Goal: Task Accomplishment & Management: Complete application form

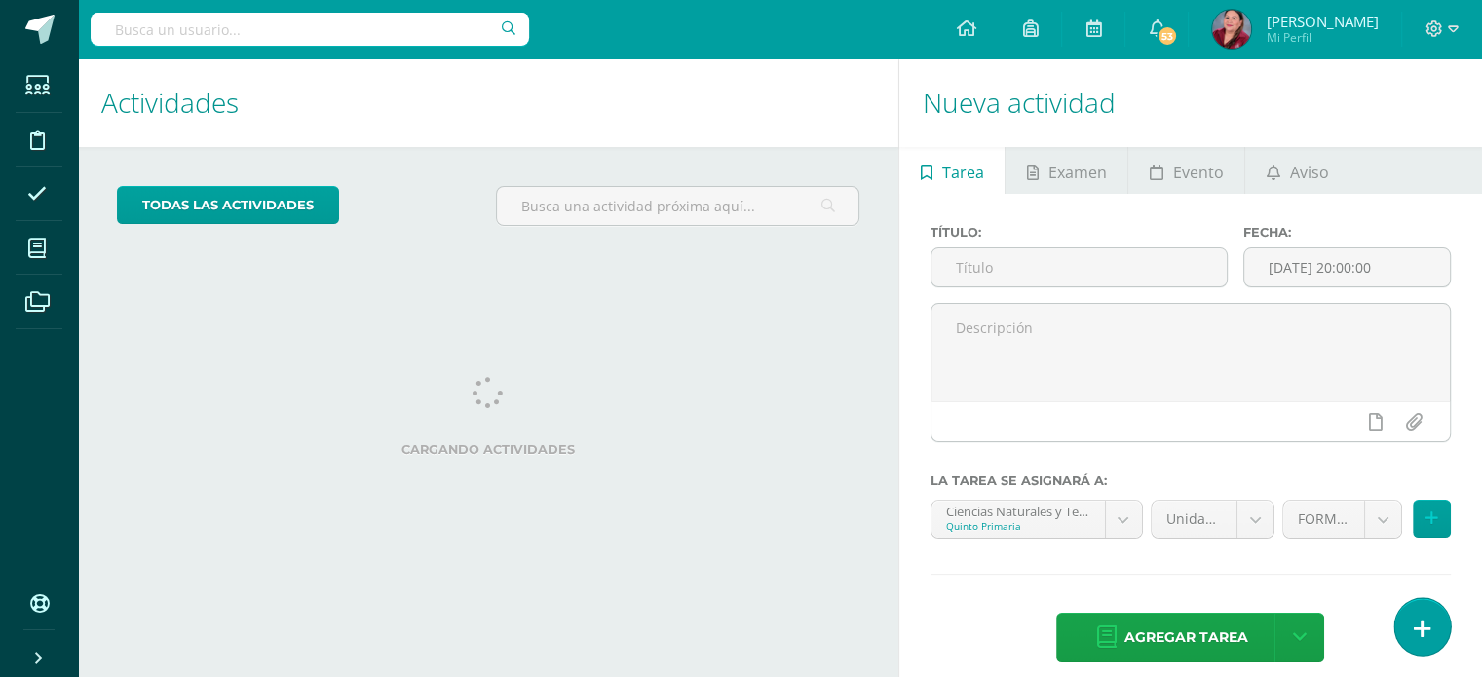
click at [1416, 626] on icon at bounding box center [1423, 629] width 18 height 22
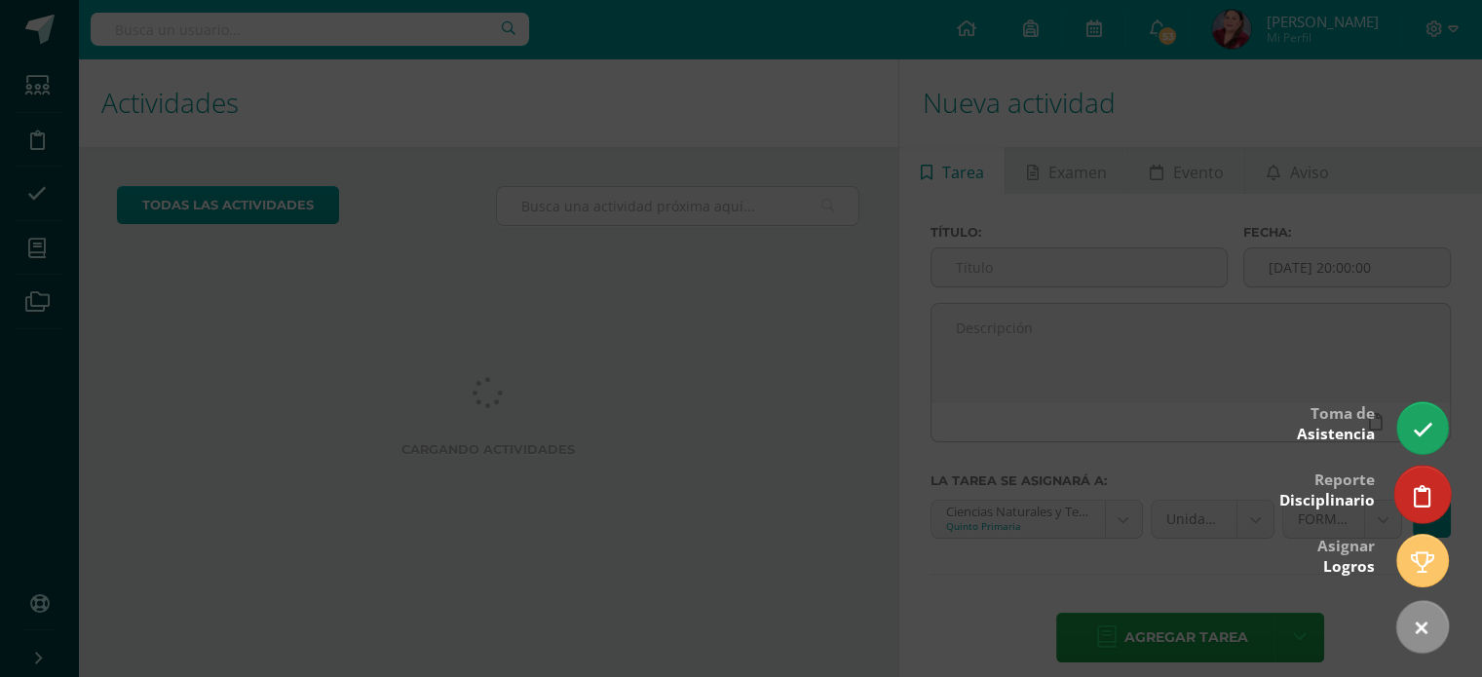
click at [1421, 502] on icon at bounding box center [1423, 496] width 18 height 22
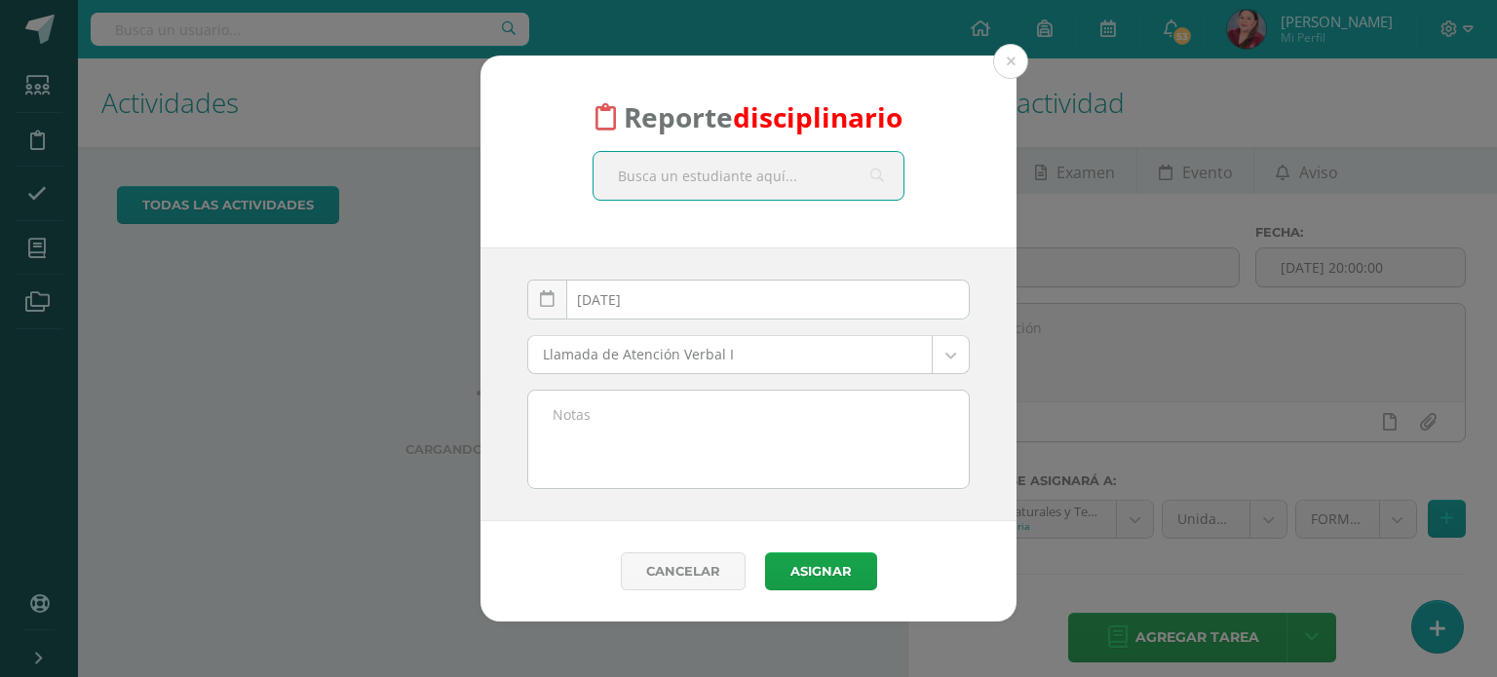
click at [695, 172] on input "text" at bounding box center [748, 176] width 310 height 48
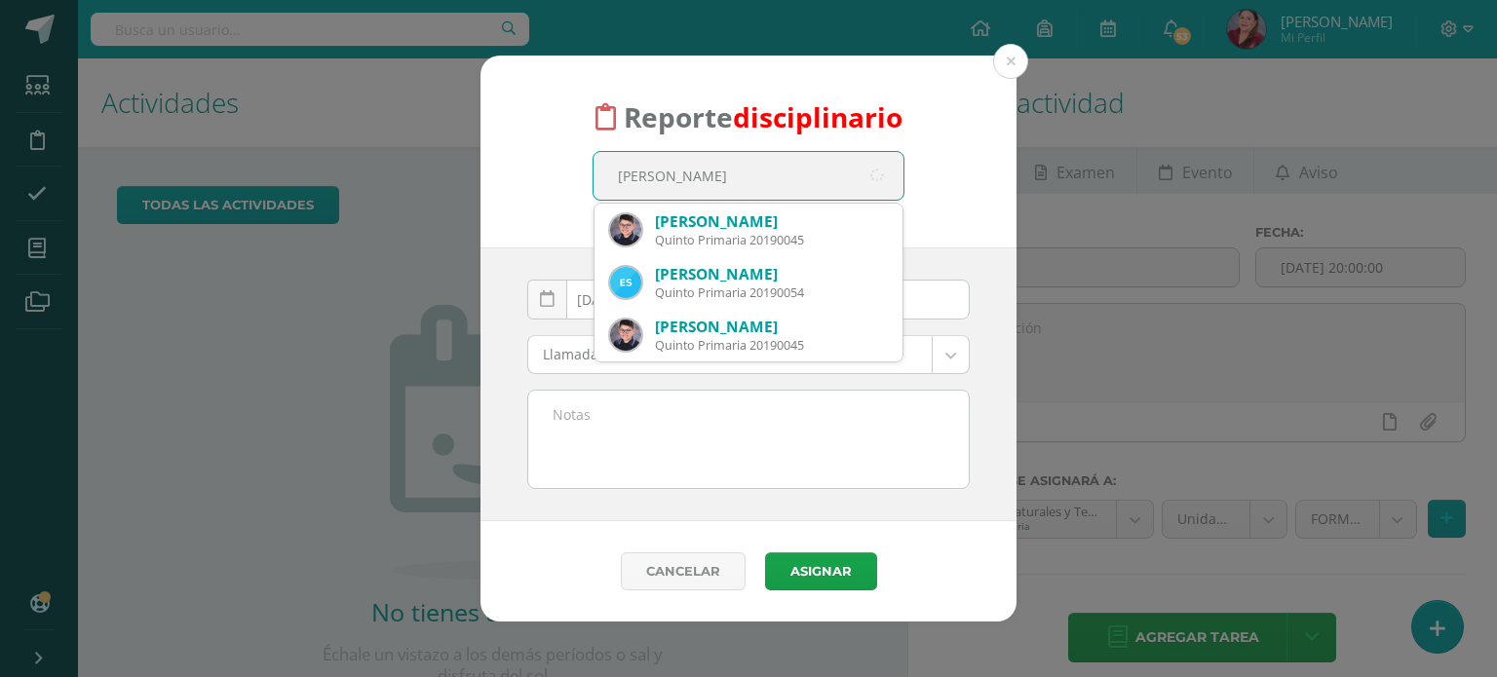
type input "enrique samayoa"
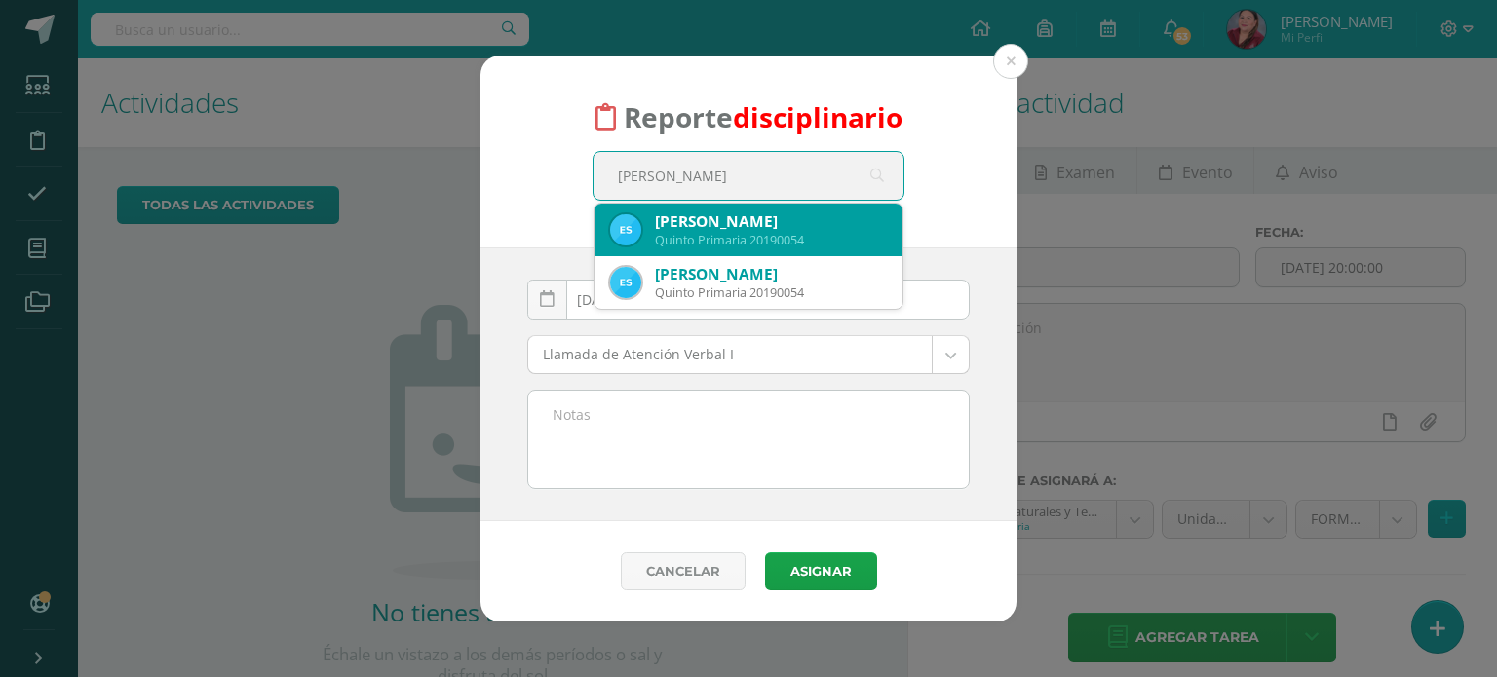
click at [689, 237] on div "Quinto Primaria 20190054" at bounding box center [771, 240] width 232 height 17
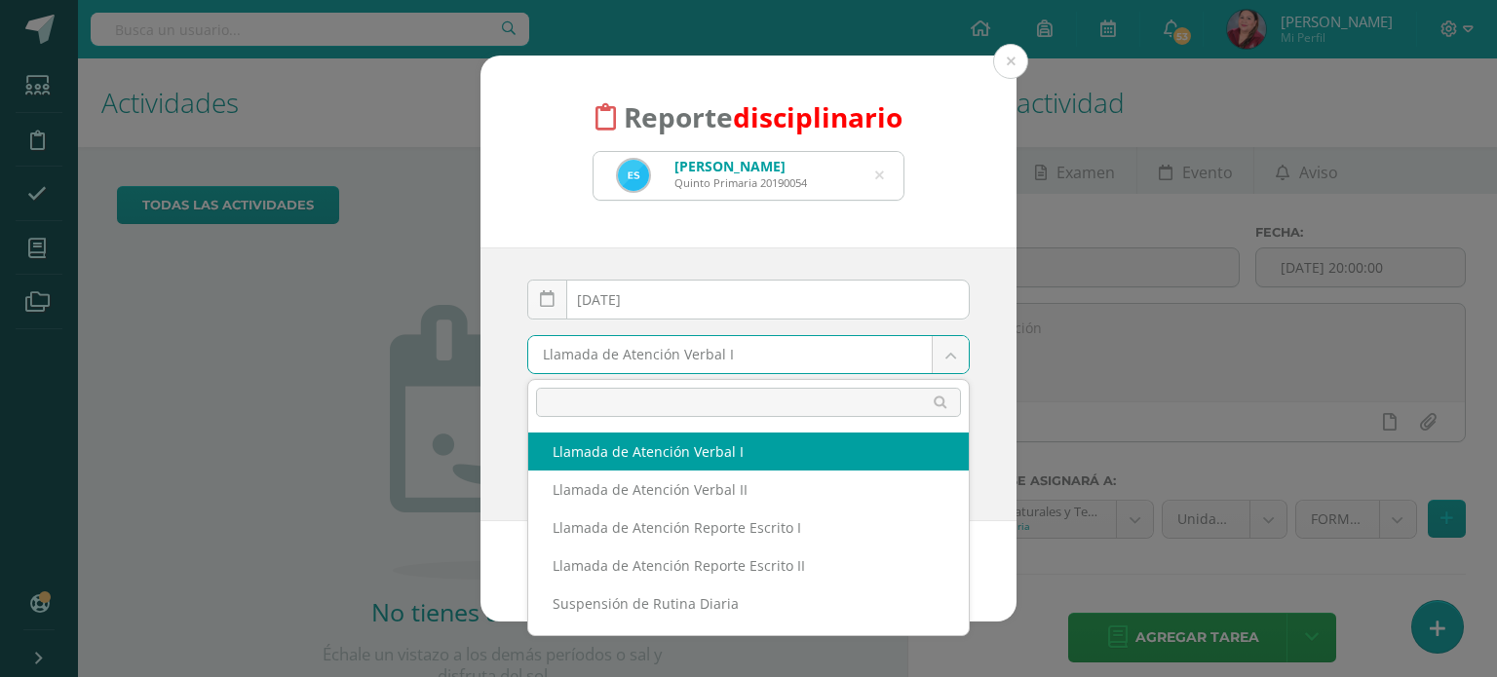
click at [955, 356] on body "Reporte disciplinario Edgar Enrique Samayoa Arias Quinto Primaria 20190054 enri…" at bounding box center [748, 338] width 1497 height 677
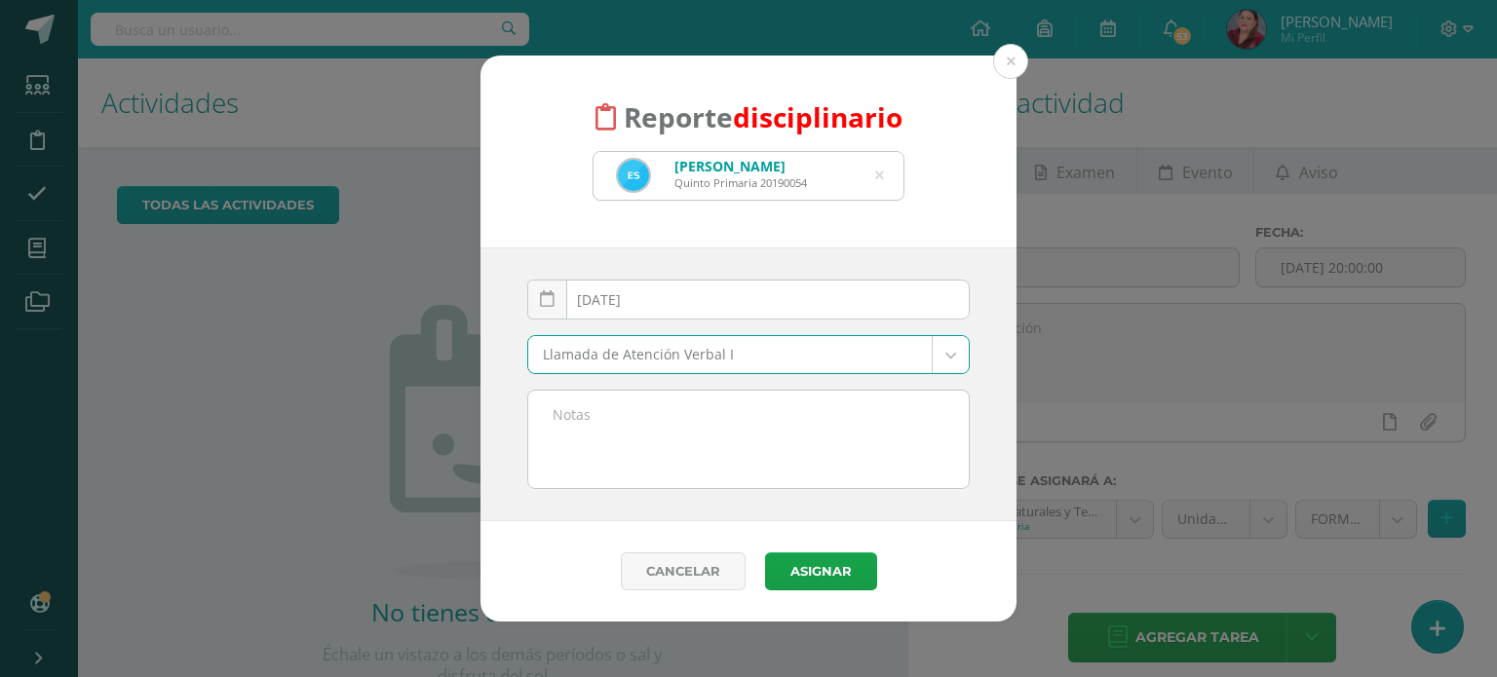
click at [638, 413] on textarea at bounding box center [748, 439] width 440 height 97
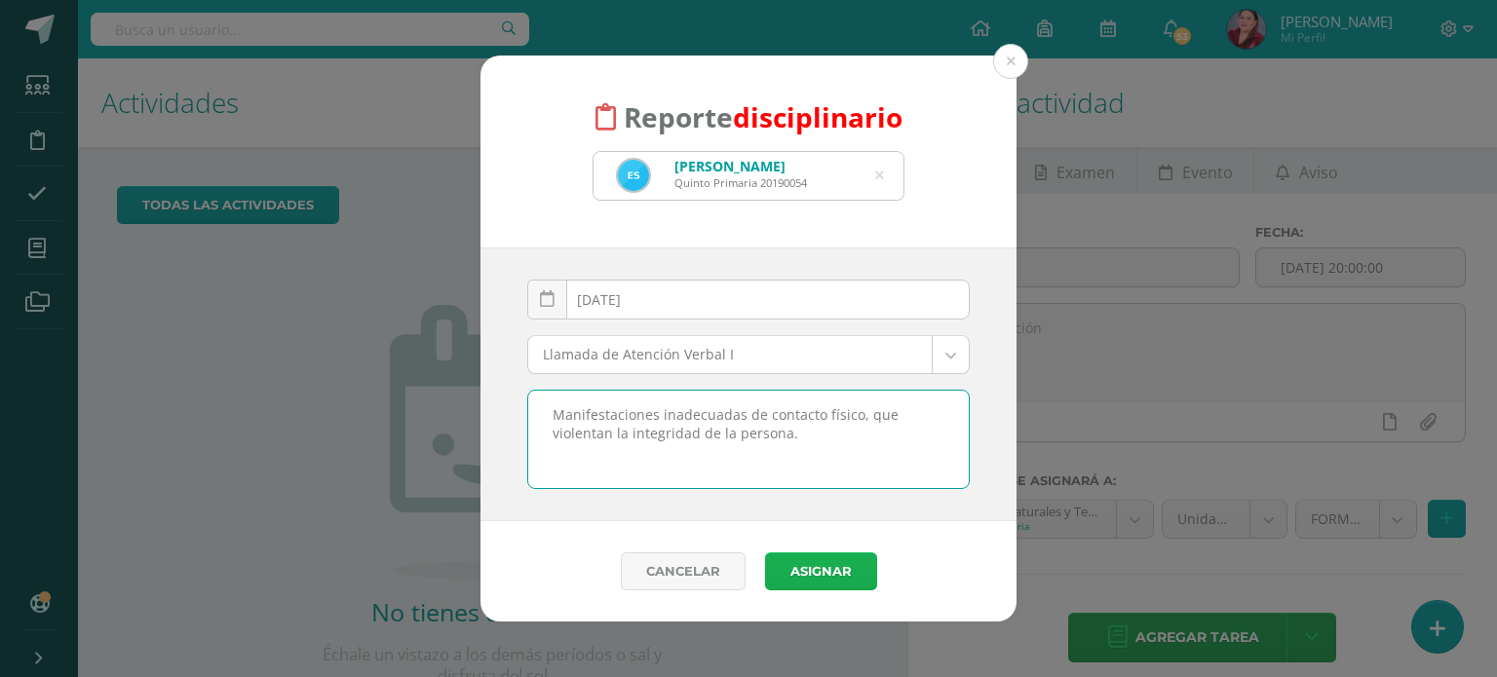
type textarea "Manifestaciones inadecuadas de contacto físico, que violentan la integridad de …"
click at [845, 565] on button "Asignar" at bounding box center [821, 571] width 112 height 38
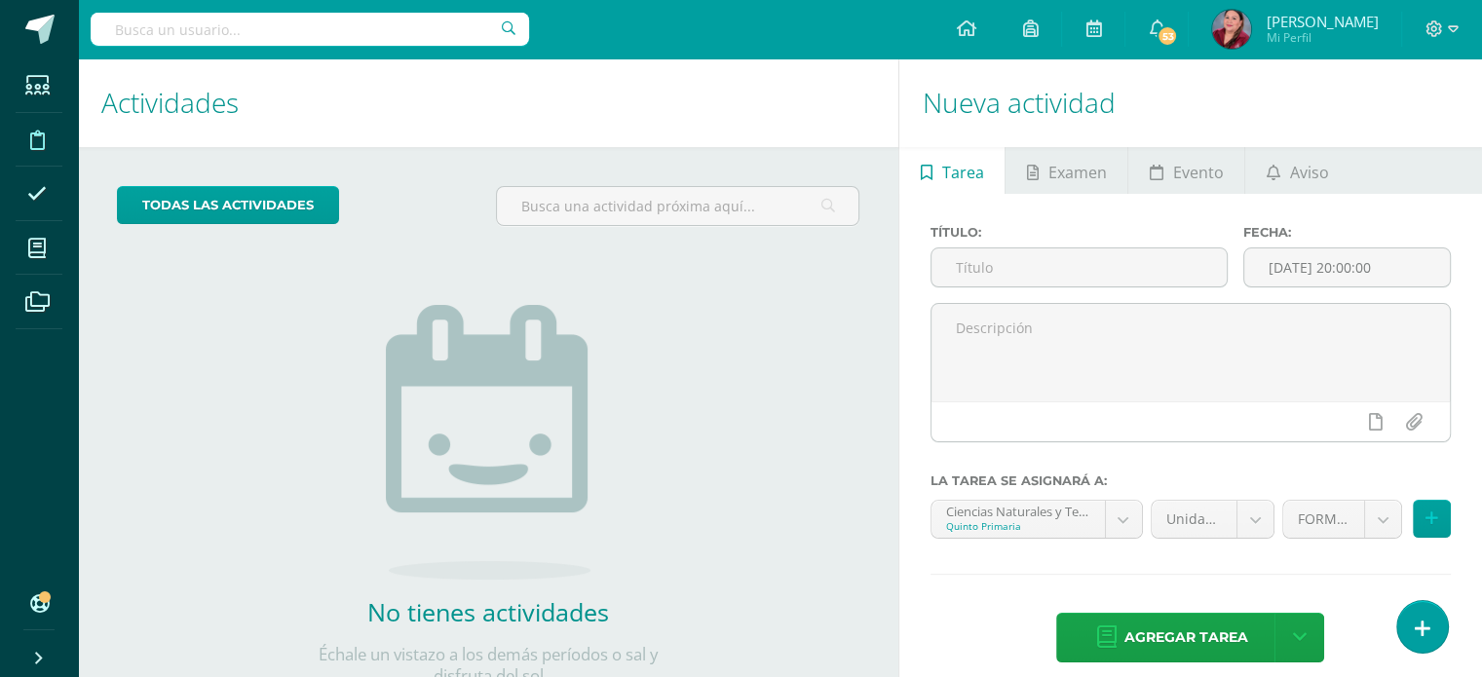
click at [38, 135] on icon at bounding box center [37, 140] width 15 height 19
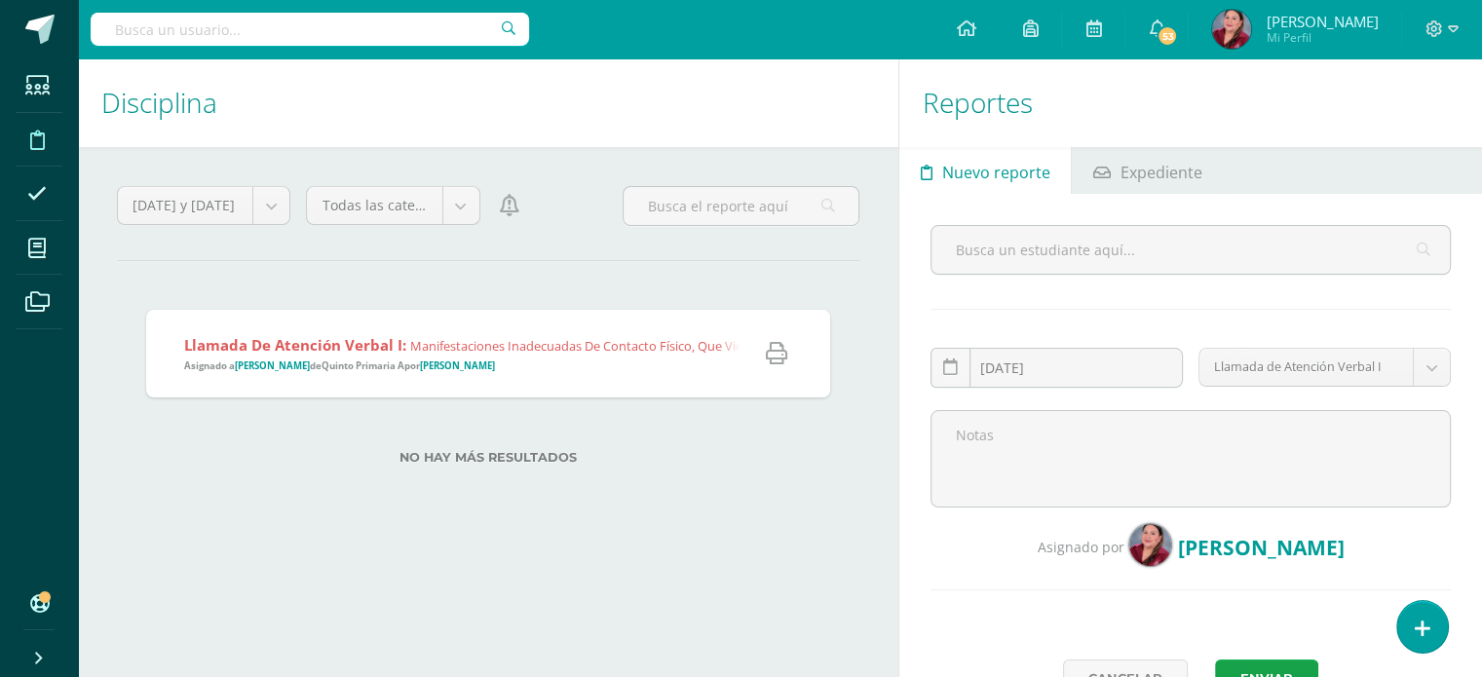
click at [616, 356] on span "Llamada de Atención Verbal I: Manifestaciones inadecuadas de contacto físico, q…" at bounding box center [566, 354] width 765 height 38
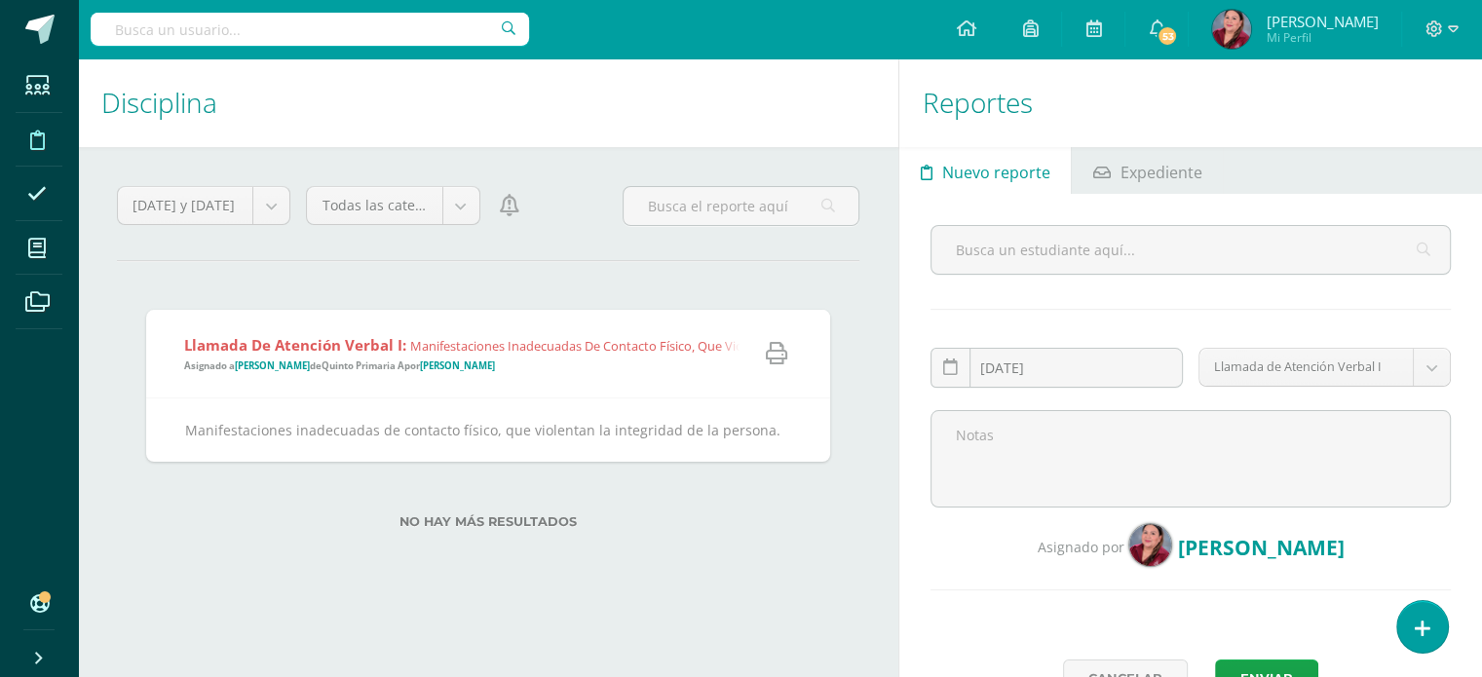
drag, startPoint x: 666, startPoint y: 365, endPoint x: 631, endPoint y: 372, distance: 35.7
click at [631, 372] on div "Llamada de Atención Verbal I: Manifestaciones inadecuadas de contacto físico, q…" at bounding box center [559, 354] width 826 height 88
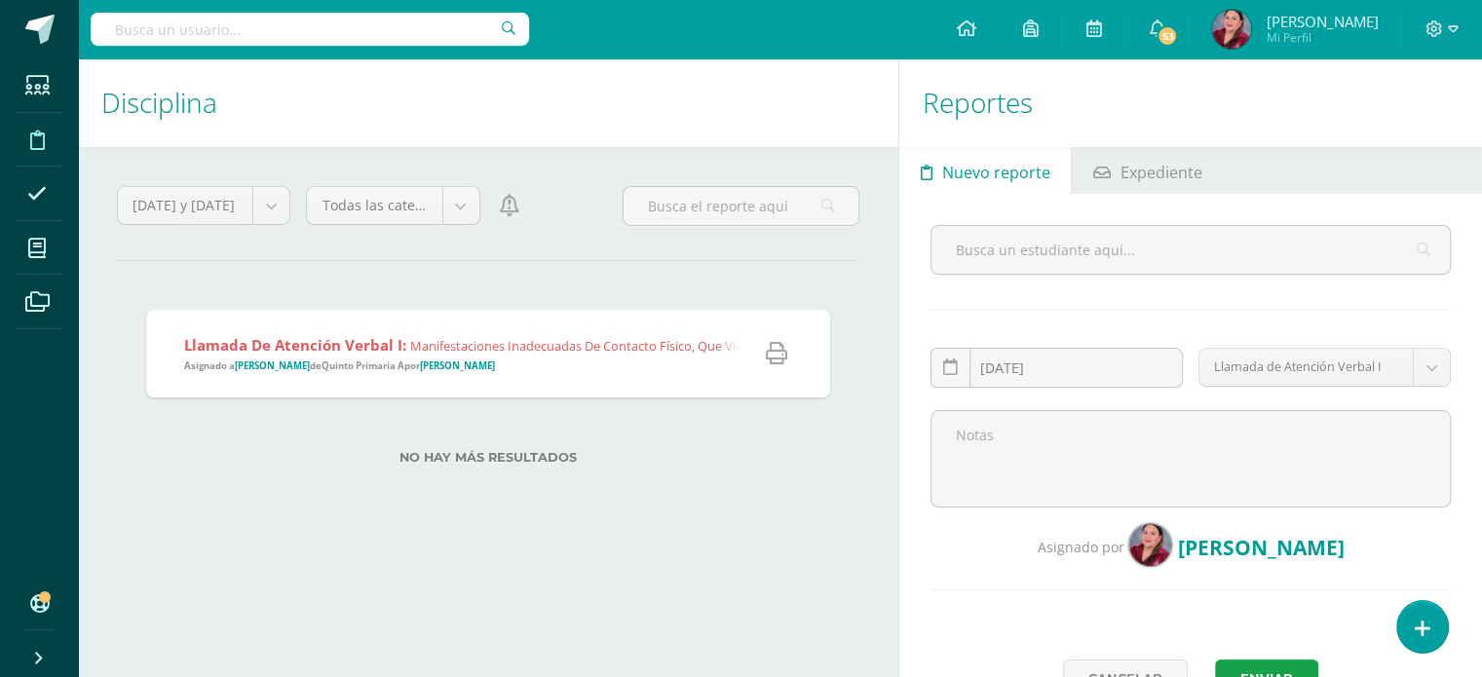
click at [631, 363] on span "Llamada de Atención Verbal I: Manifestaciones inadecuadas de contacto físico, q…" at bounding box center [566, 354] width 765 height 38
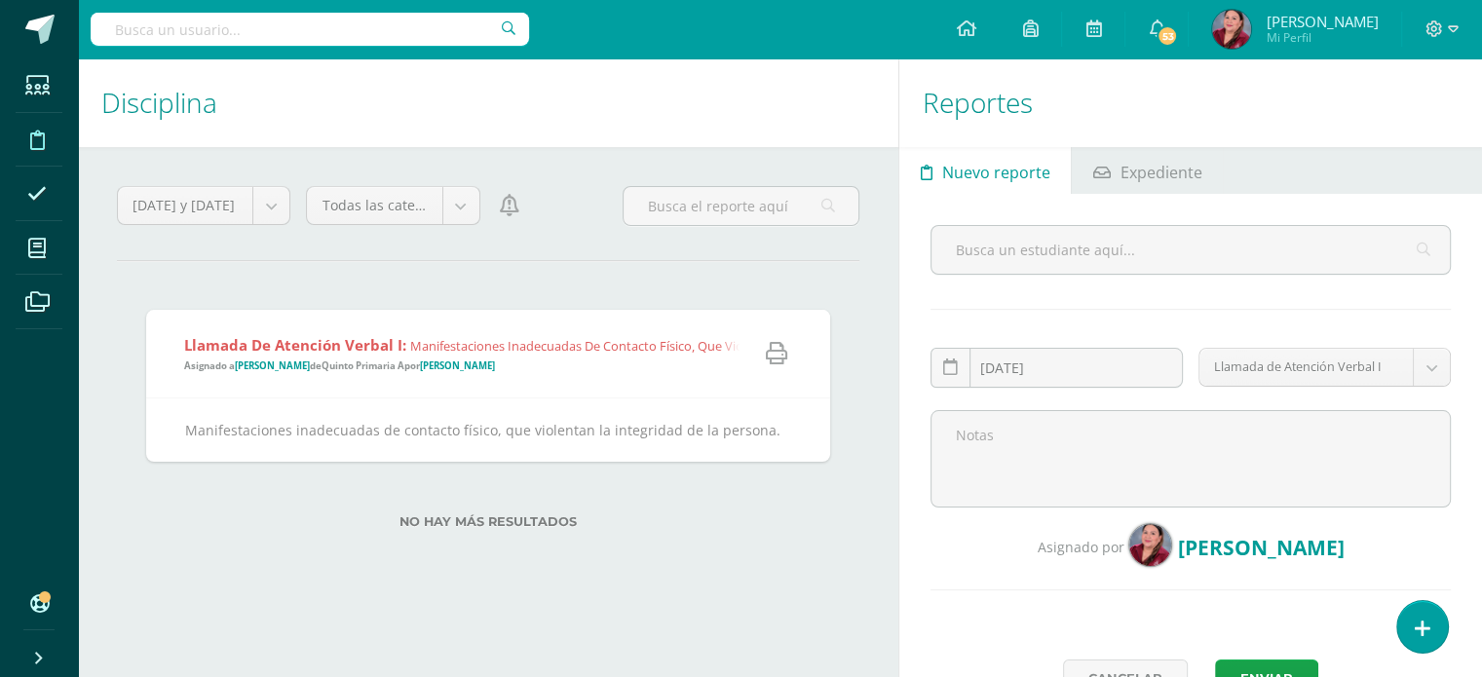
click at [759, 513] on div "No hay más resultados" at bounding box center [488, 507] width 684 height 91
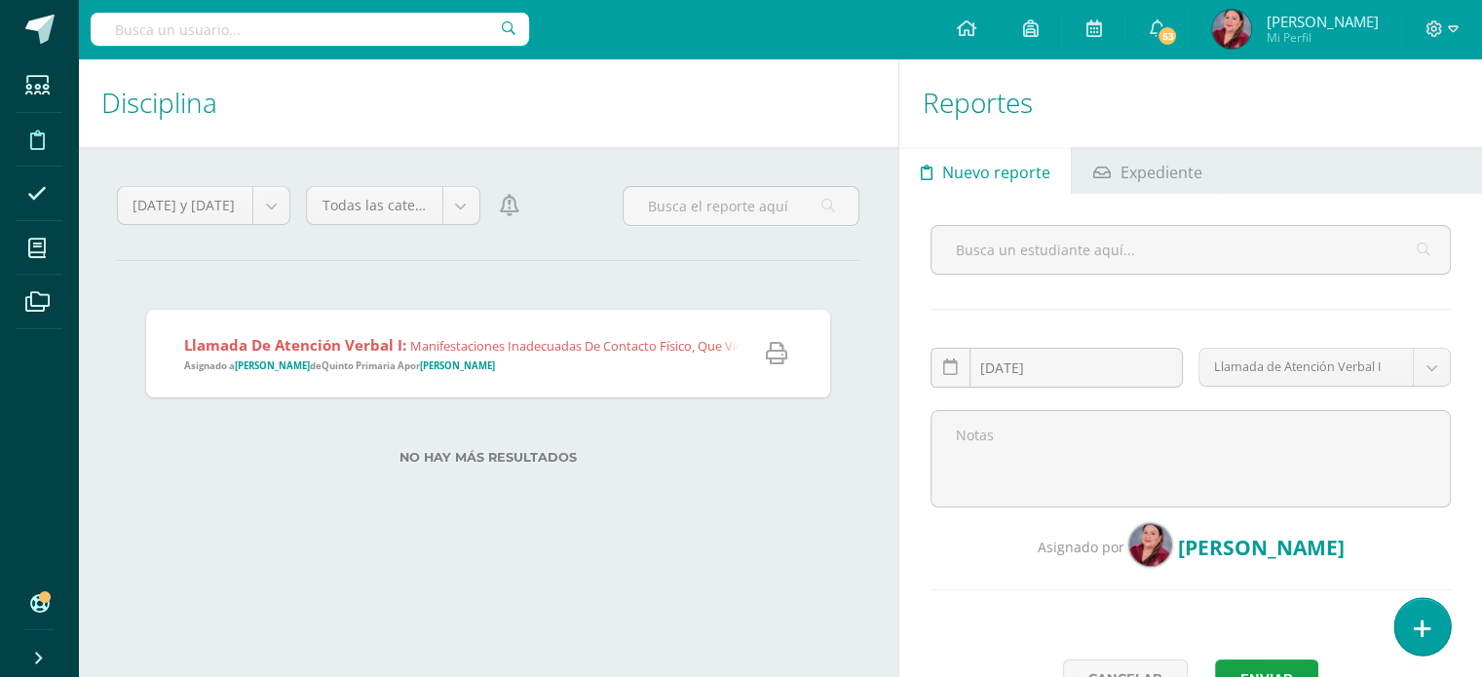
click at [1415, 628] on icon at bounding box center [1423, 629] width 18 height 22
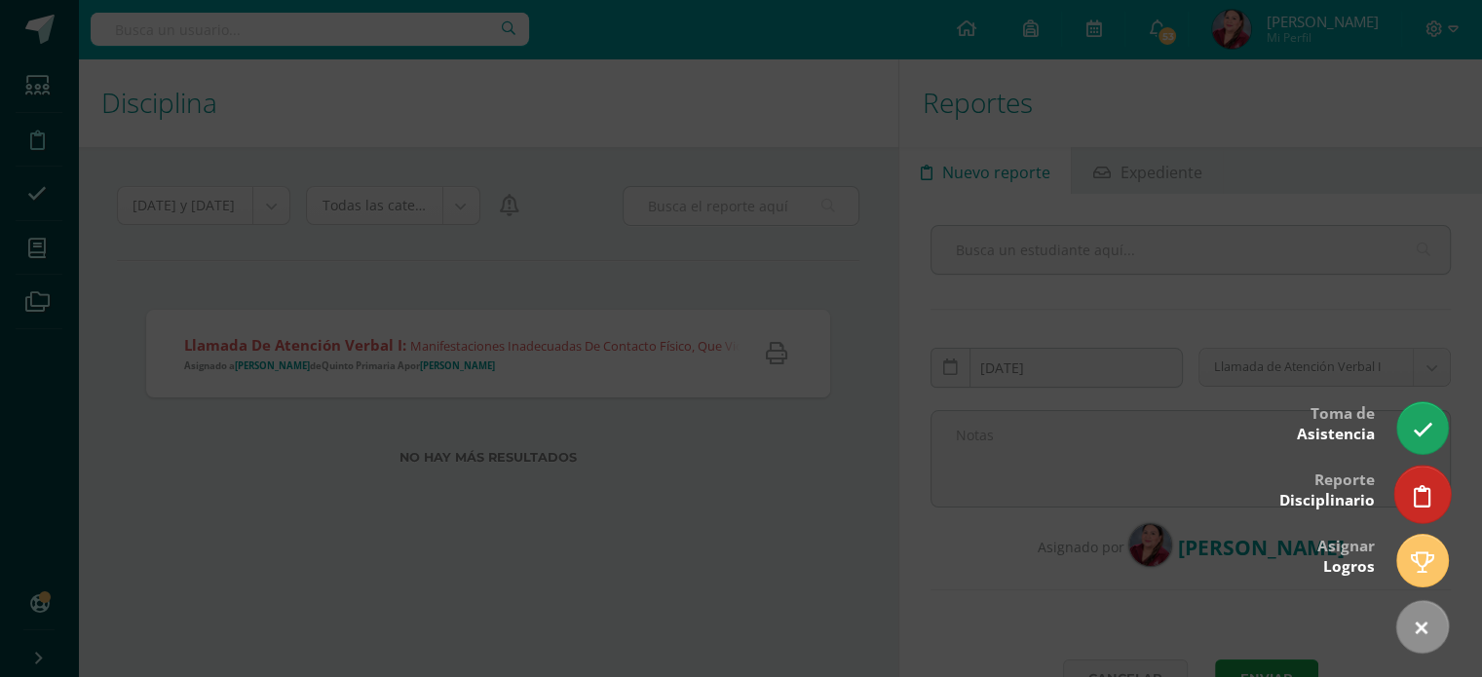
click at [1412, 483] on link at bounding box center [1422, 494] width 56 height 57
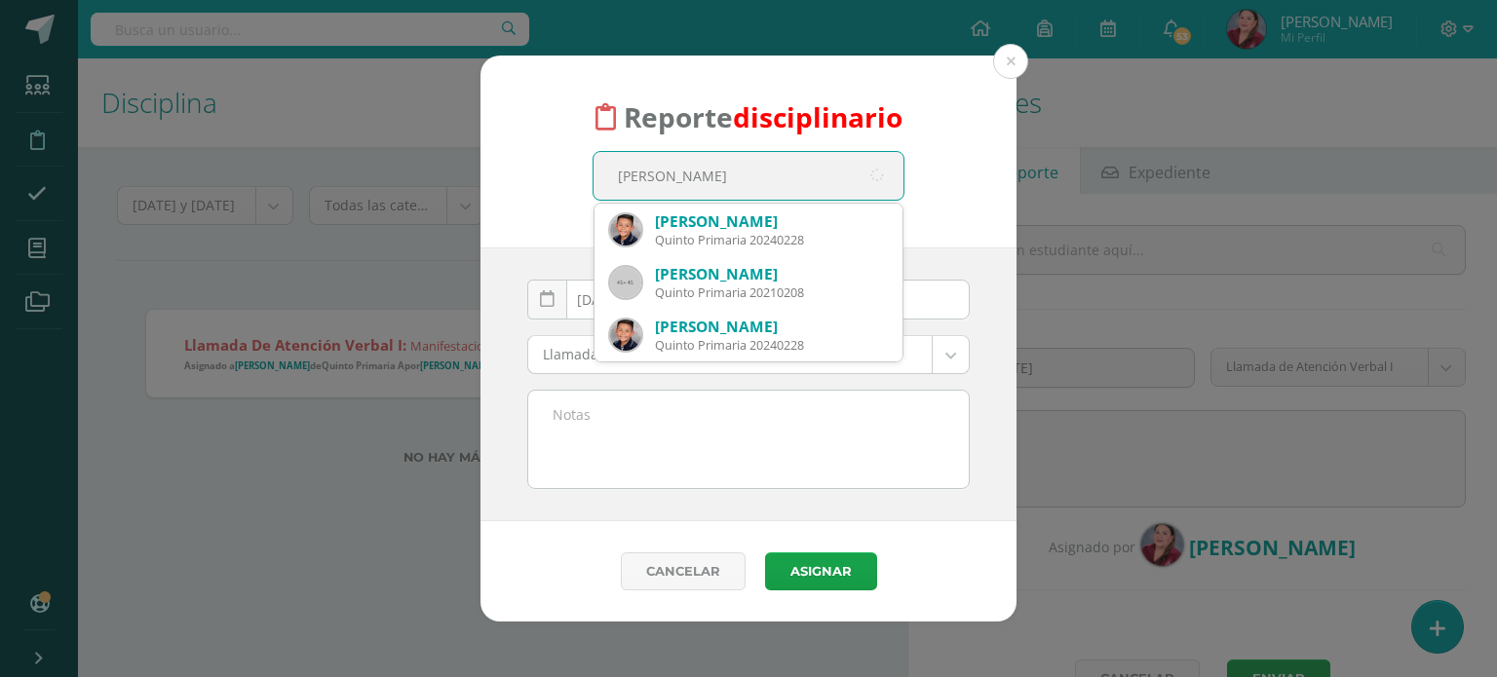
type input "santiago barrios"
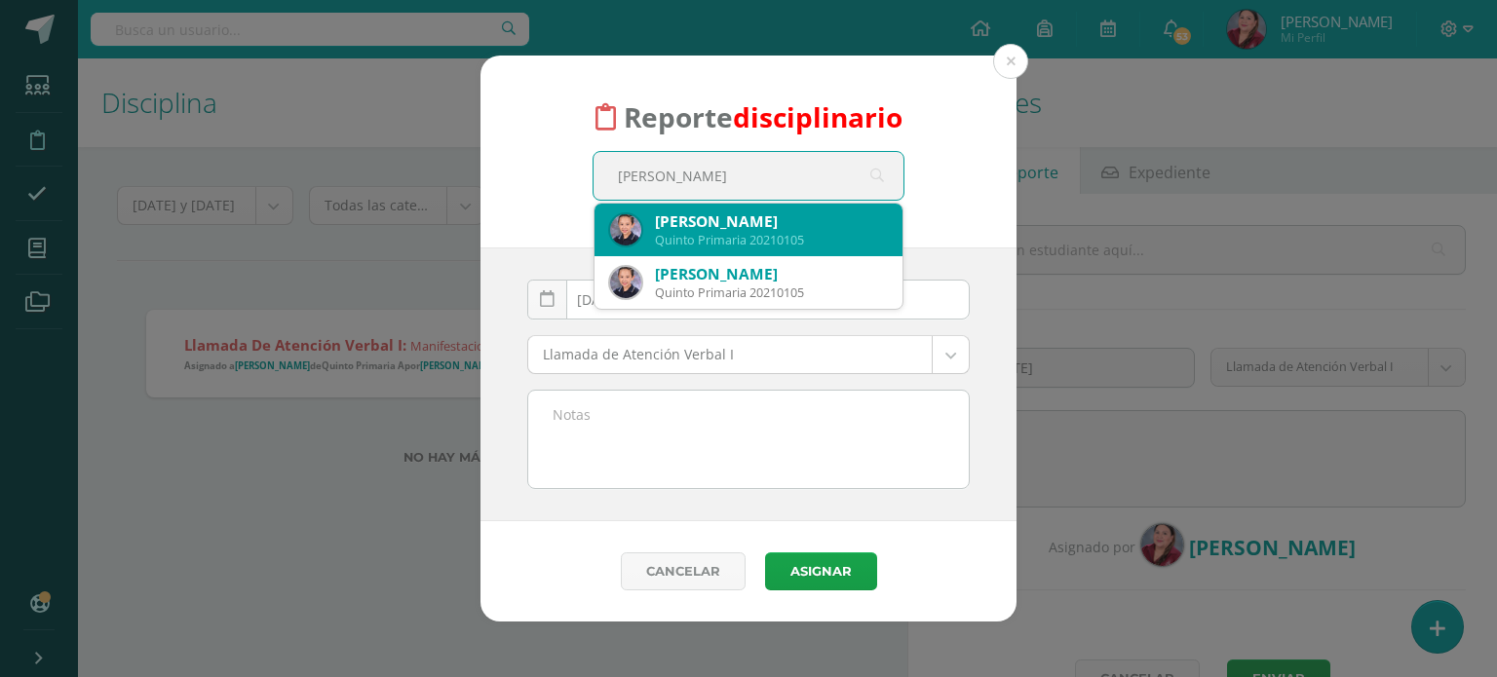
click at [749, 232] on div "Quinto Primaria 20210105" at bounding box center [771, 240] width 232 height 17
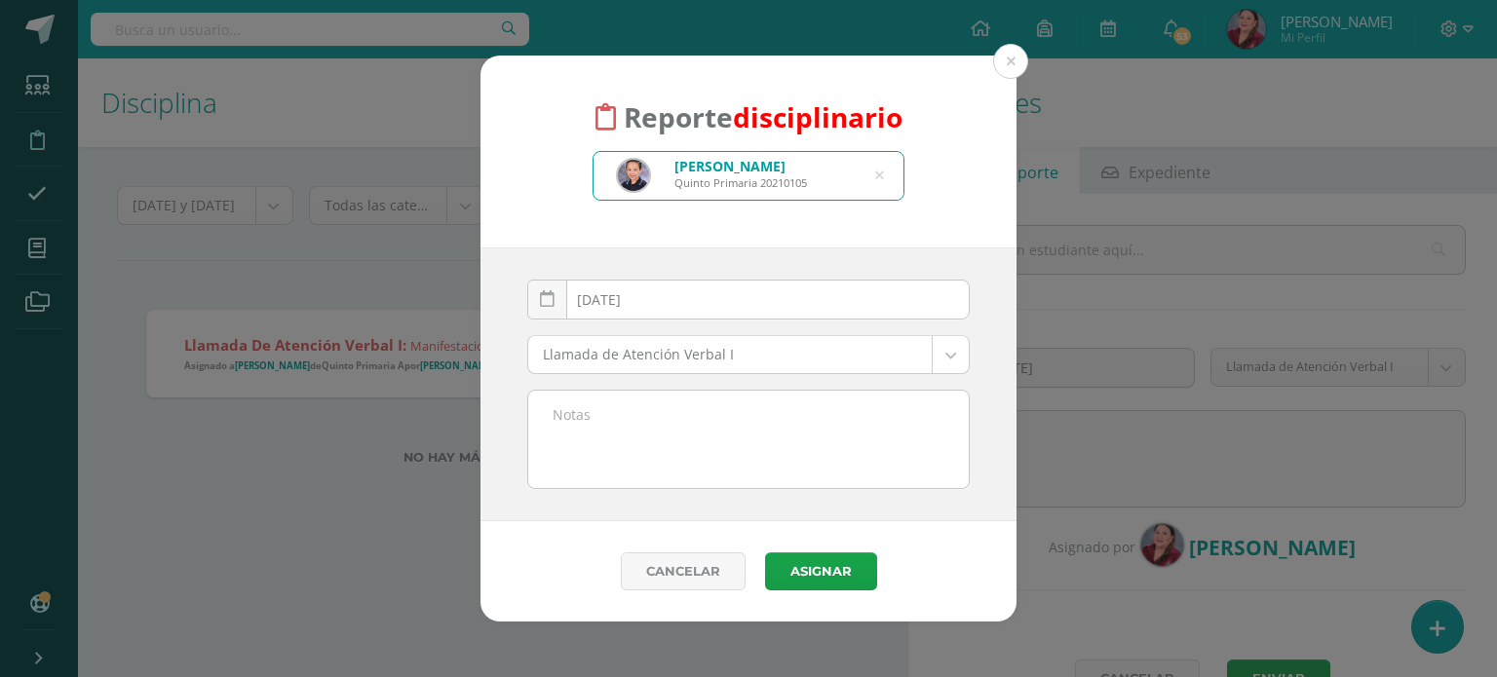
click at [700, 408] on textarea at bounding box center [748, 439] width 440 height 97
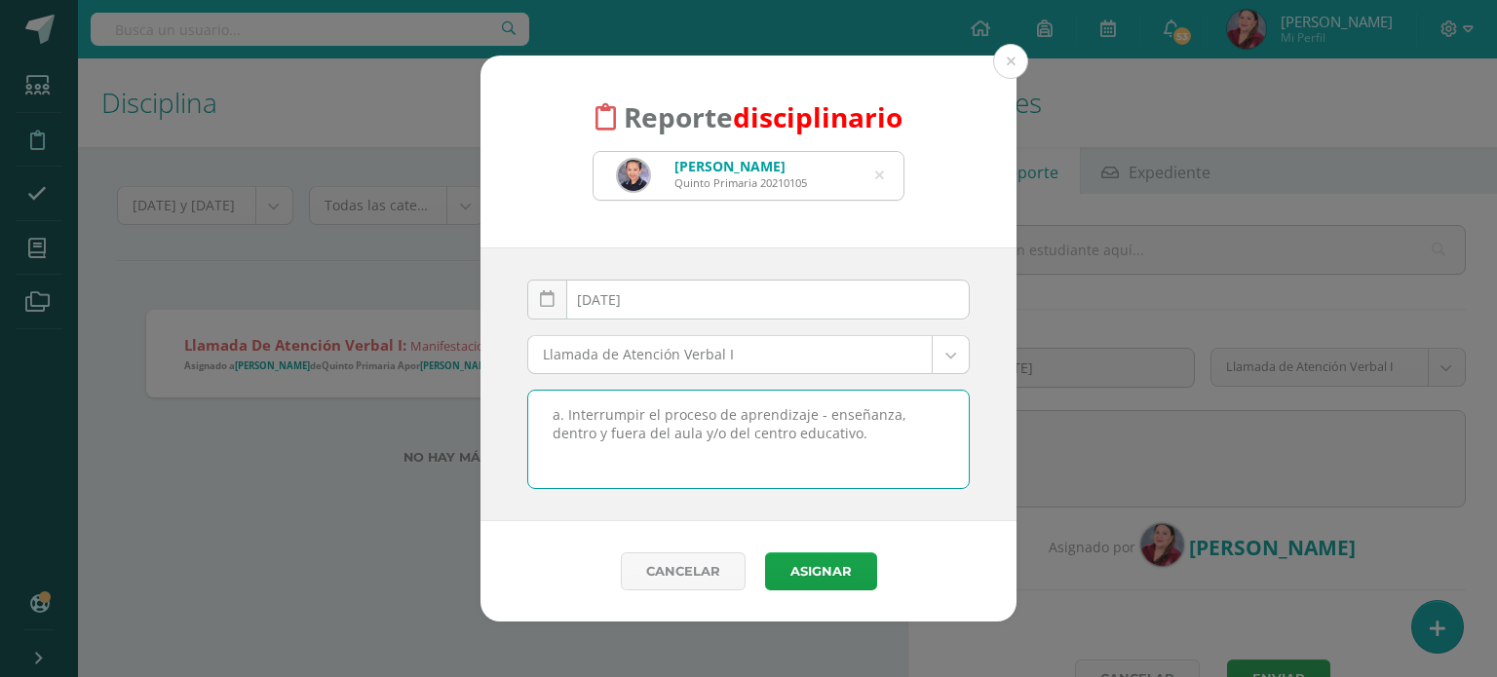
drag, startPoint x: 816, startPoint y: 439, endPoint x: 514, endPoint y: 408, distance: 302.7
click at [514, 408] on div "2025-08-12 August, 2025 Mo Tu We Th Fr Sa Su 28 29 30 31 1 2 3 4 5 6 7 8 9 10 1…" at bounding box center [748, 384] width 536 height 274
type textarea "a. Interrumpir el proceso de aprendizaje - enseñanza, dentro y fuera del aula y…"
click at [815, 568] on button "Asignar" at bounding box center [821, 571] width 112 height 38
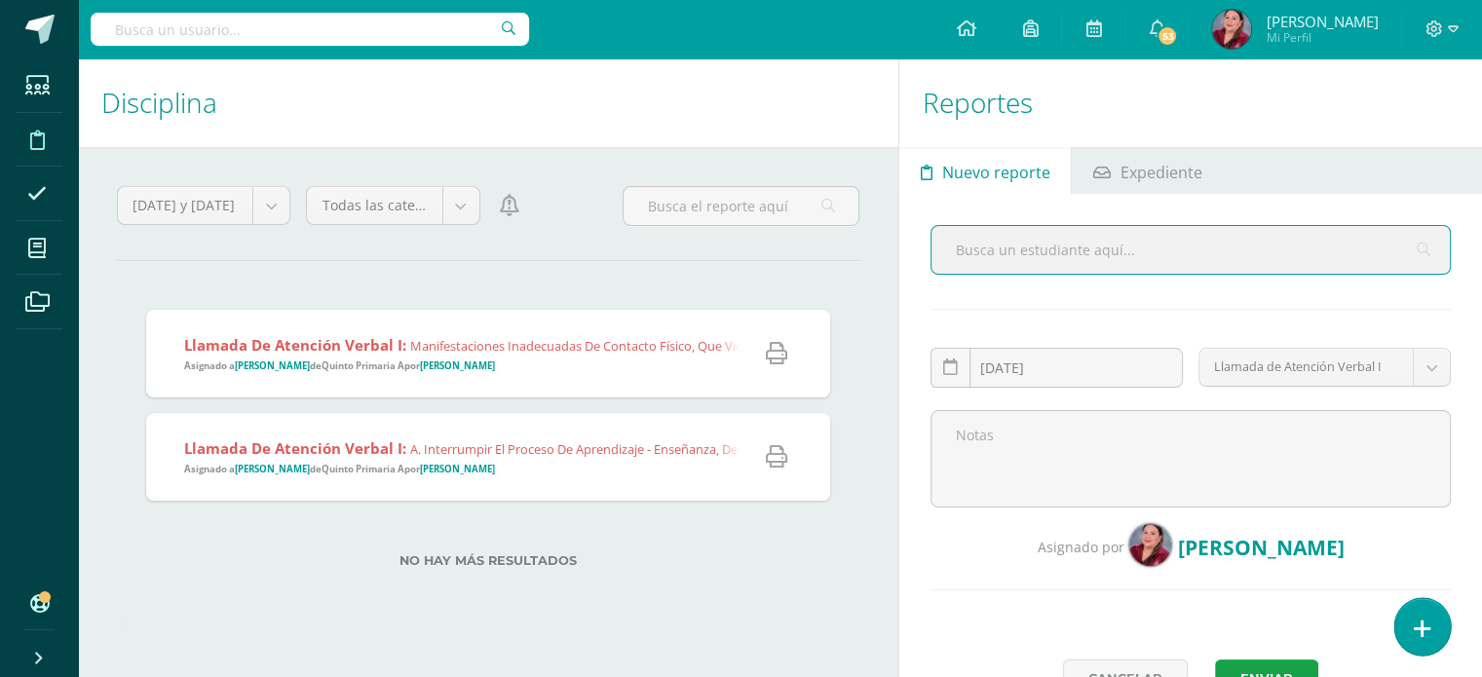
click at [1415, 623] on icon at bounding box center [1423, 629] width 18 height 22
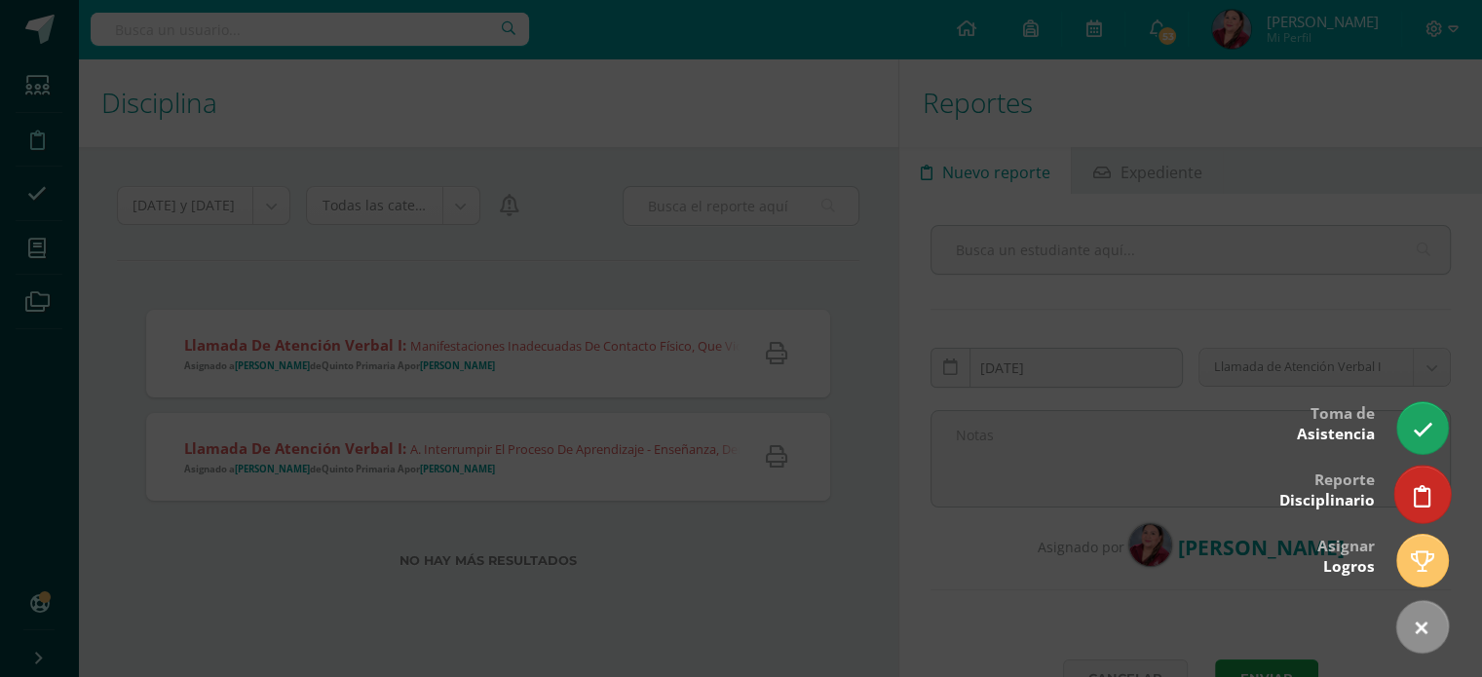
click at [1427, 496] on icon at bounding box center [1423, 496] width 18 height 22
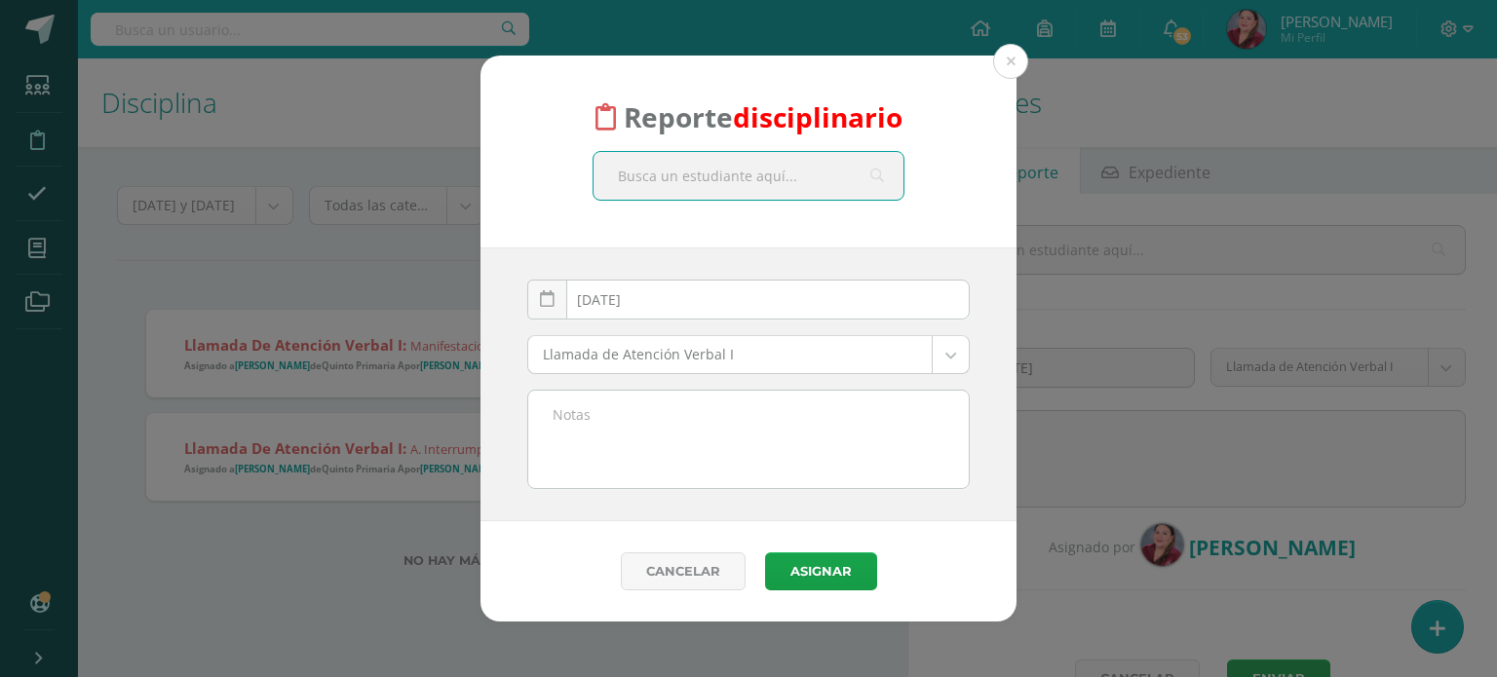
click at [795, 184] on input "text" at bounding box center [748, 176] width 310 height 48
type input "palencia"
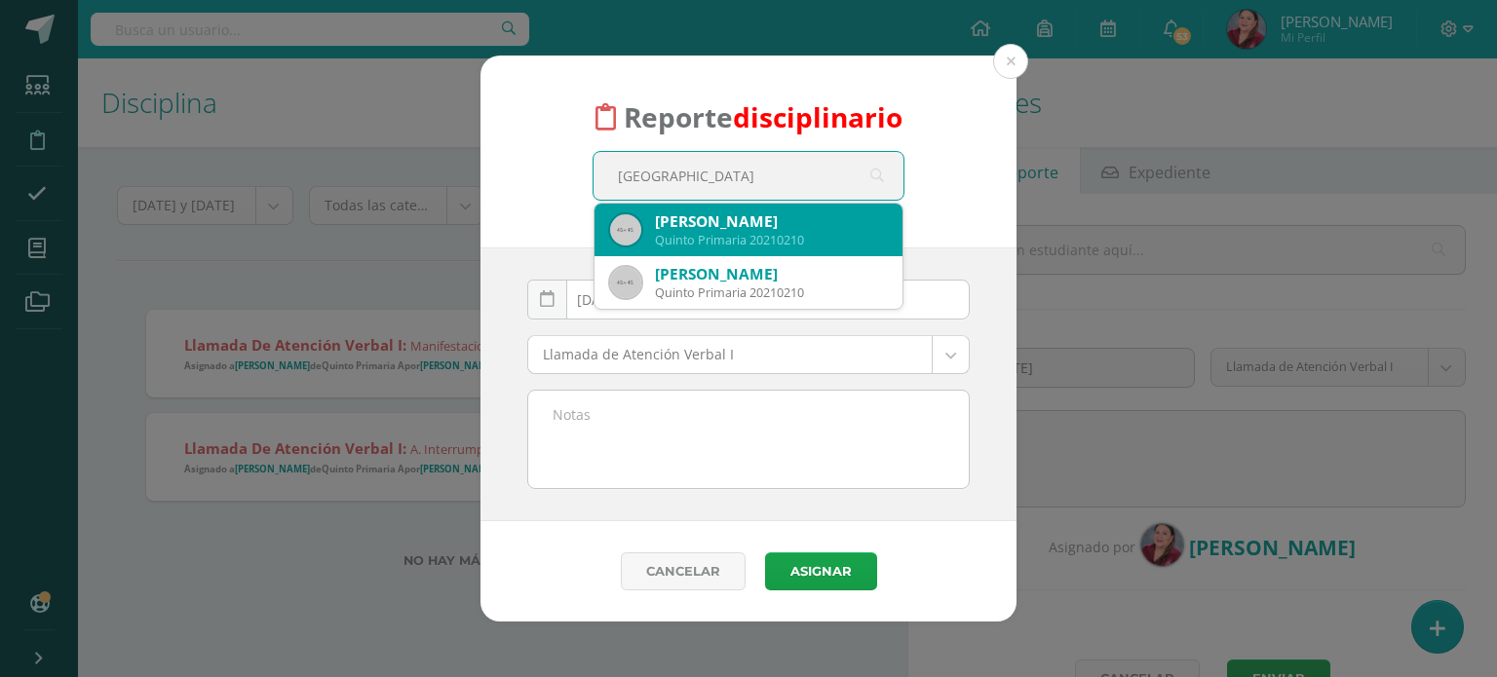
click at [781, 226] on div "Andrés Mauricio Palencia Villatoro" at bounding box center [771, 221] width 232 height 20
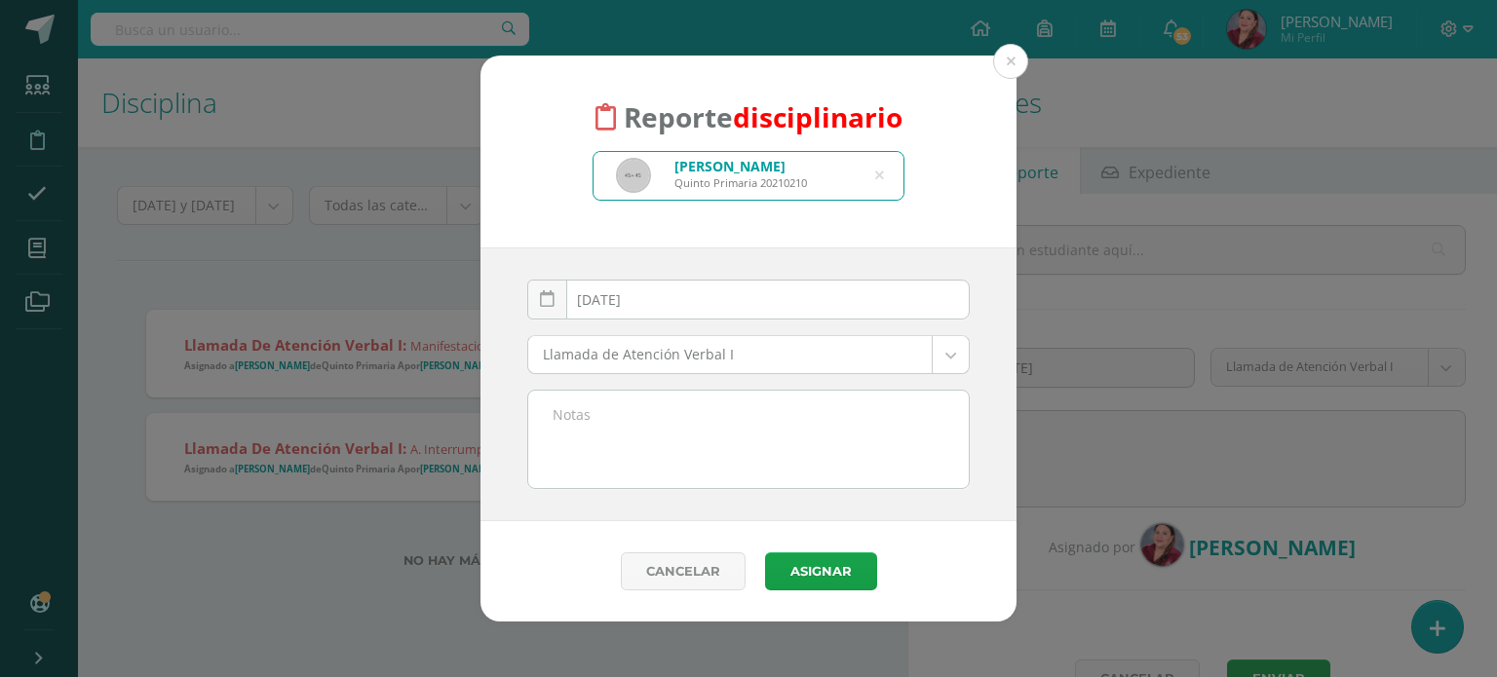
click at [709, 416] on textarea at bounding box center [748, 439] width 440 height 97
paste textarea "a. Interrumpir el proceso de aprendizaje - enseñanza, dentro y fuera del aula y…"
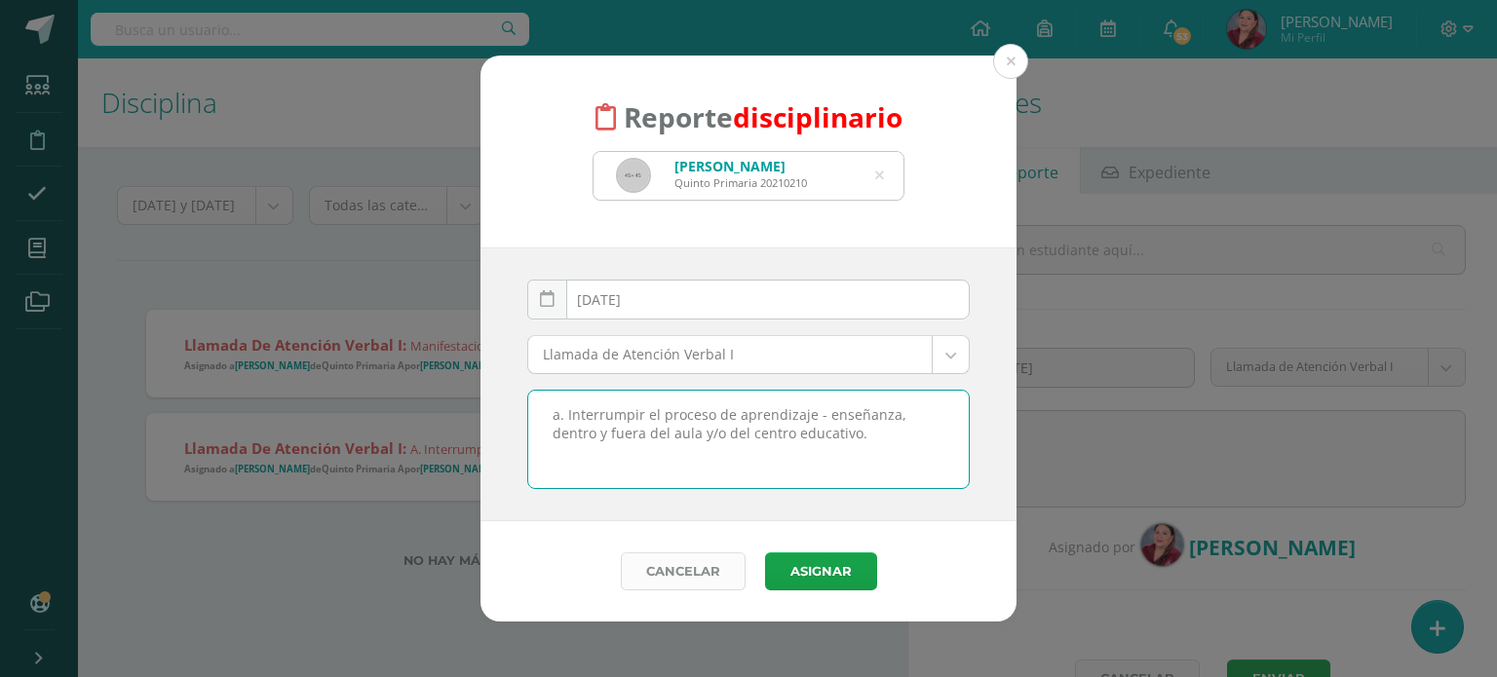
type textarea "a. Interrumpir el proceso de aprendizaje - enseñanza, dentro y fuera del aula y…"
click at [700, 568] on link "Cancelar" at bounding box center [683, 571] width 125 height 38
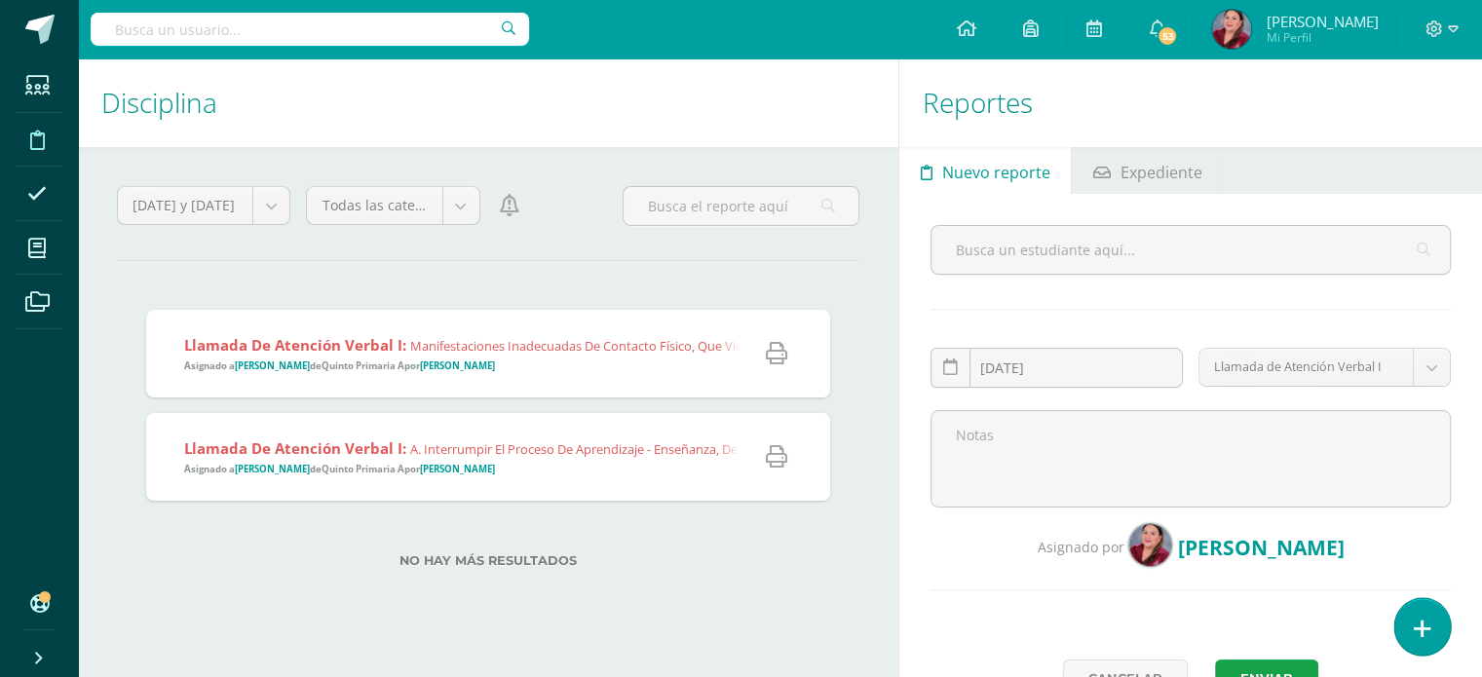
click at [1411, 624] on link at bounding box center [1422, 626] width 56 height 57
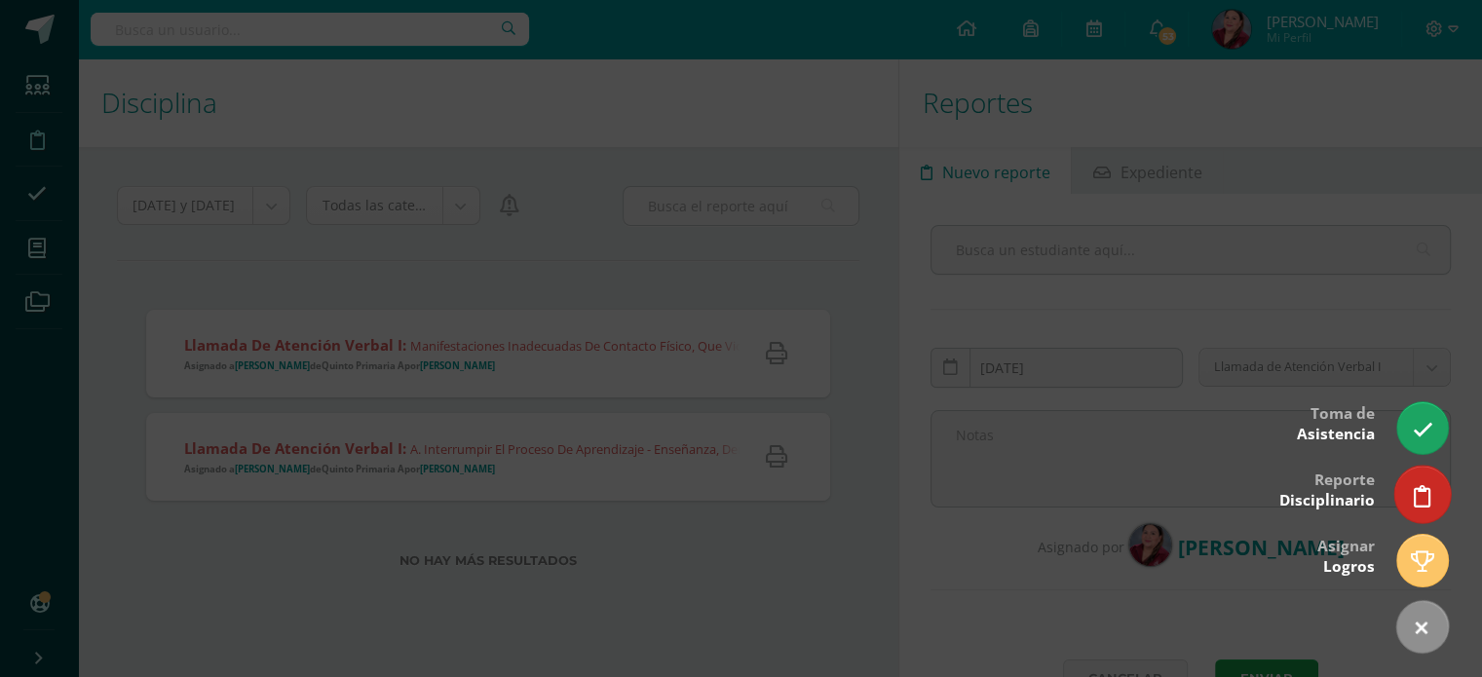
click at [1417, 485] on icon at bounding box center [1423, 496] width 18 height 22
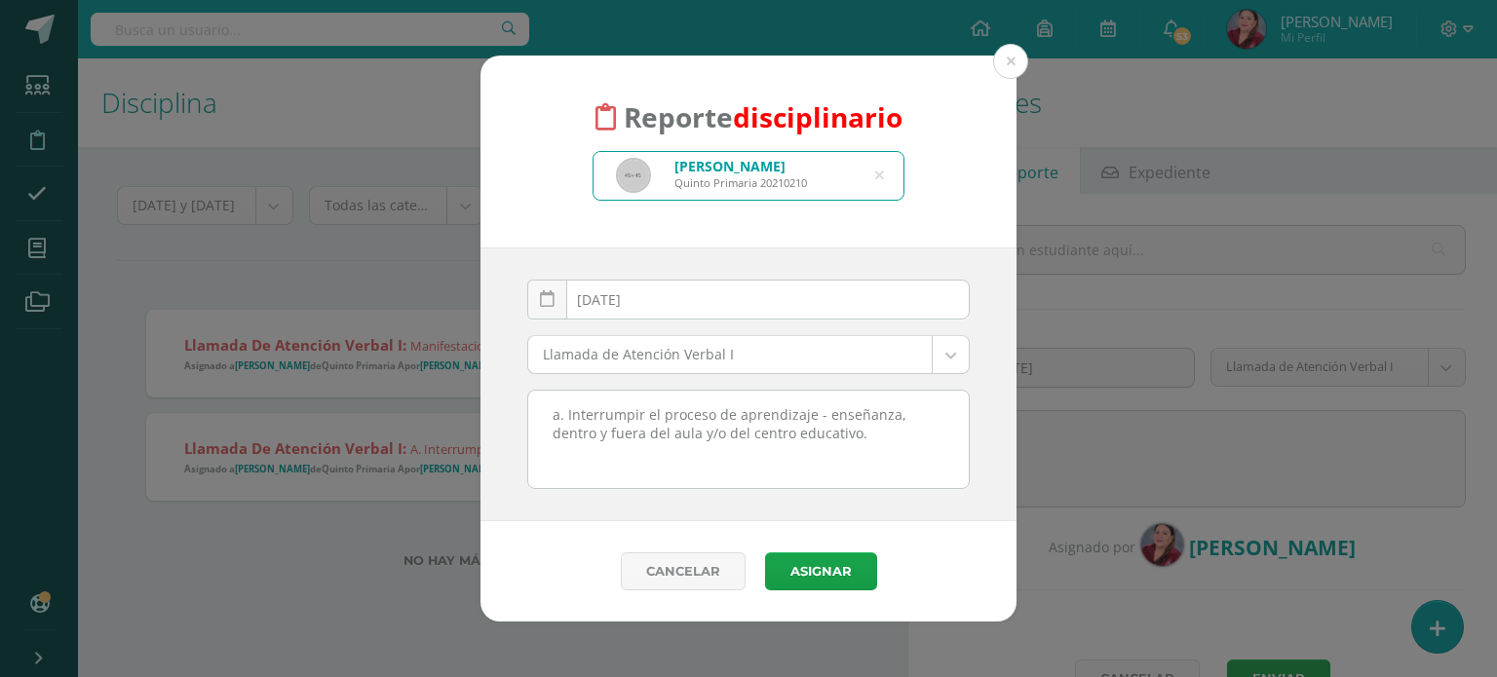
click at [881, 174] on icon at bounding box center [879, 176] width 9 height 50
click at [733, 177] on input "text" at bounding box center [748, 176] width 310 height 48
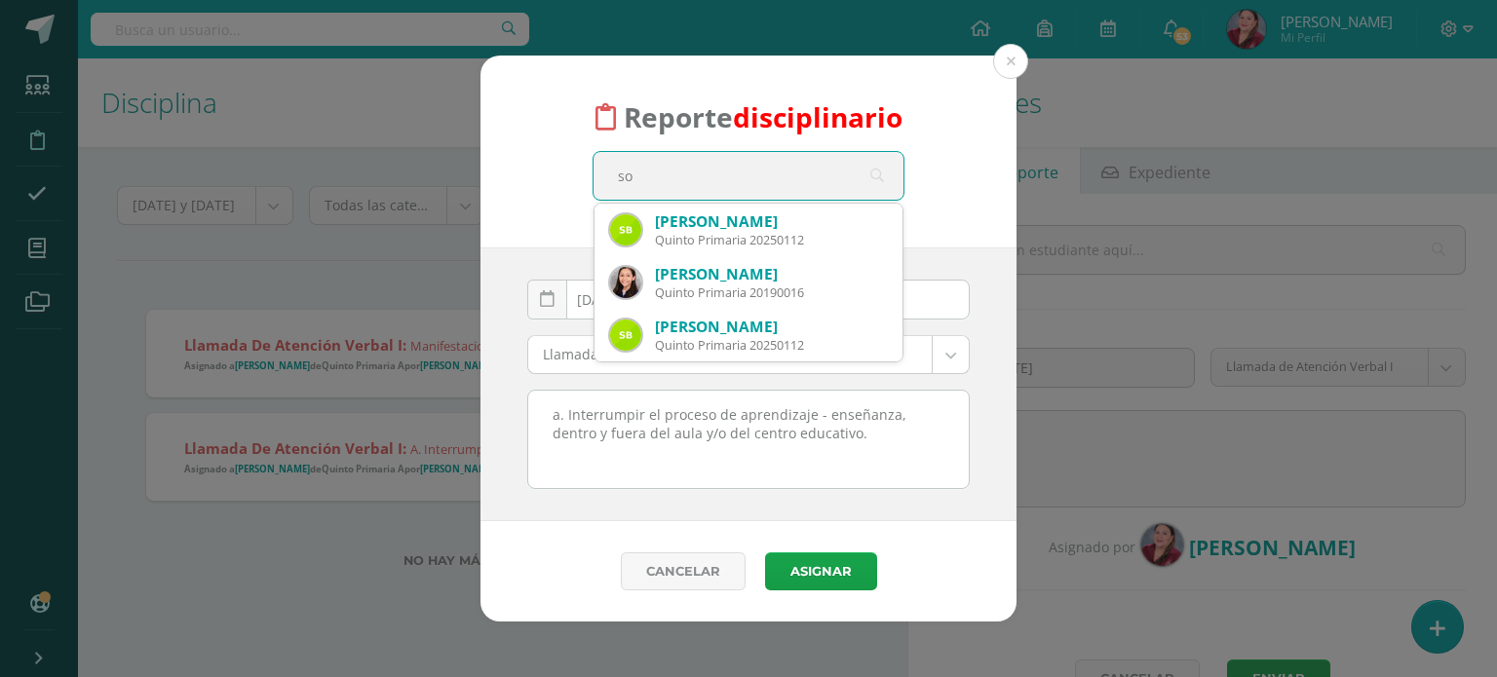
type input "s"
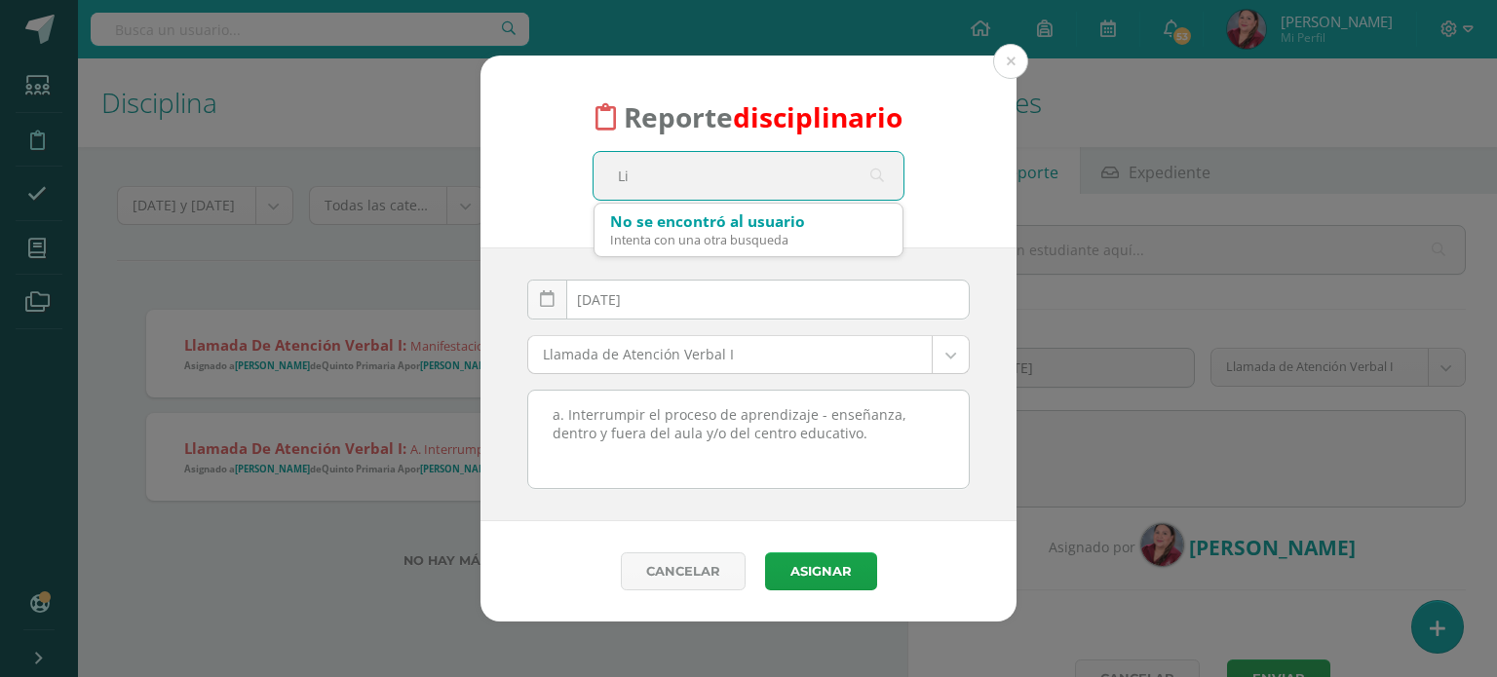
type input "L"
type input "mancilla"
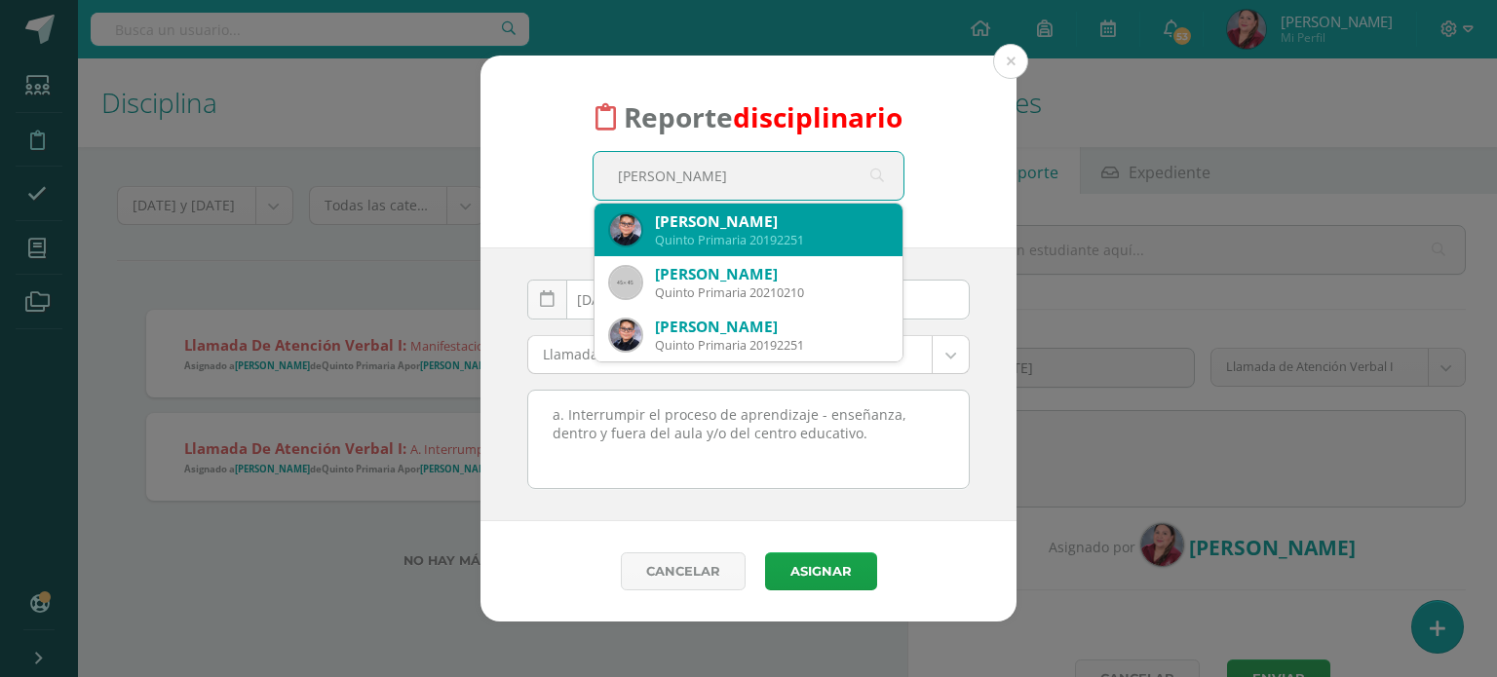
click at [755, 221] on div "Matías Gabriel Mancilla Espinoza" at bounding box center [771, 221] width 232 height 20
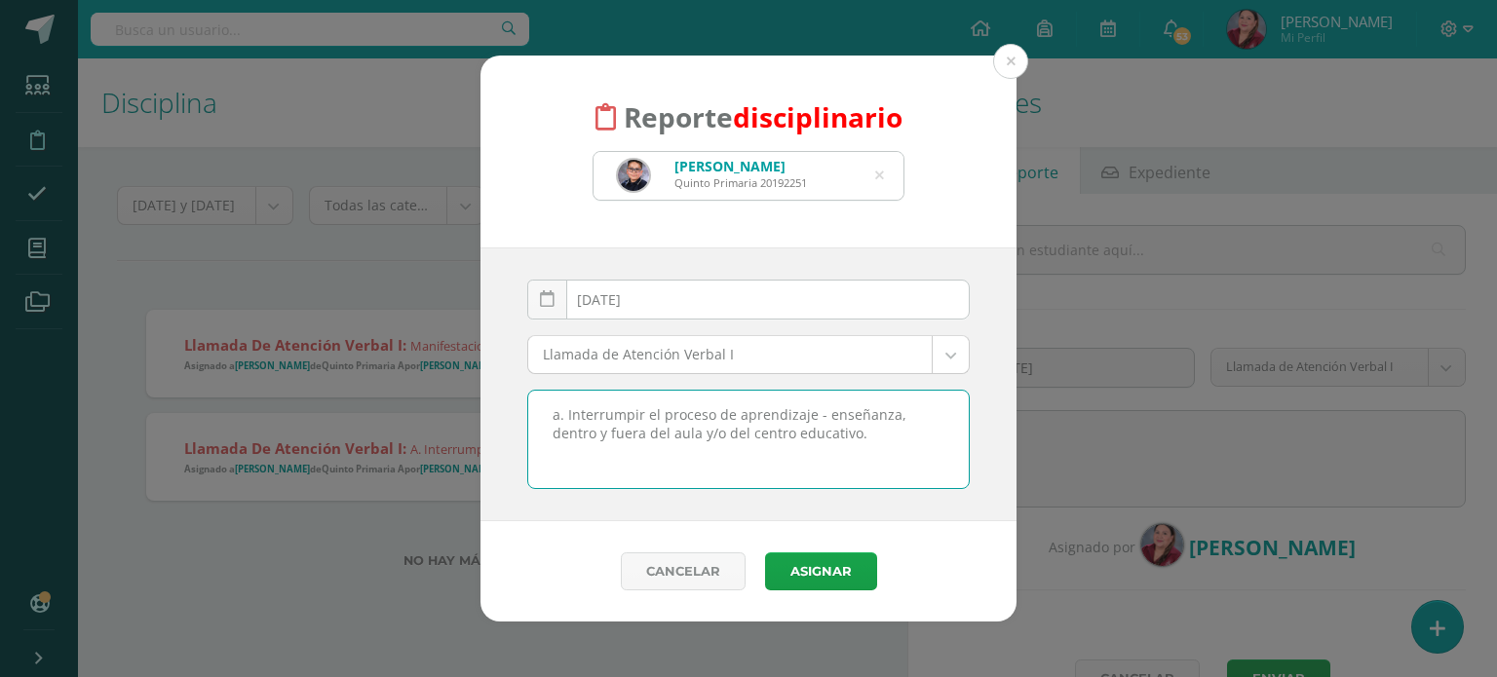
drag, startPoint x: 817, startPoint y: 435, endPoint x: 537, endPoint y: 404, distance: 282.2
click at [537, 404] on textarea "a. Interrumpir el proceso de aprendizaje - enseñanza, dentro y fuera del aula y…" at bounding box center [748, 439] width 440 height 97
type textarea "k. Manifestaciones inadecuadas de contacto físico, que afectan la intimidad de …"
click at [818, 570] on button "Asignar" at bounding box center [821, 571] width 112 height 38
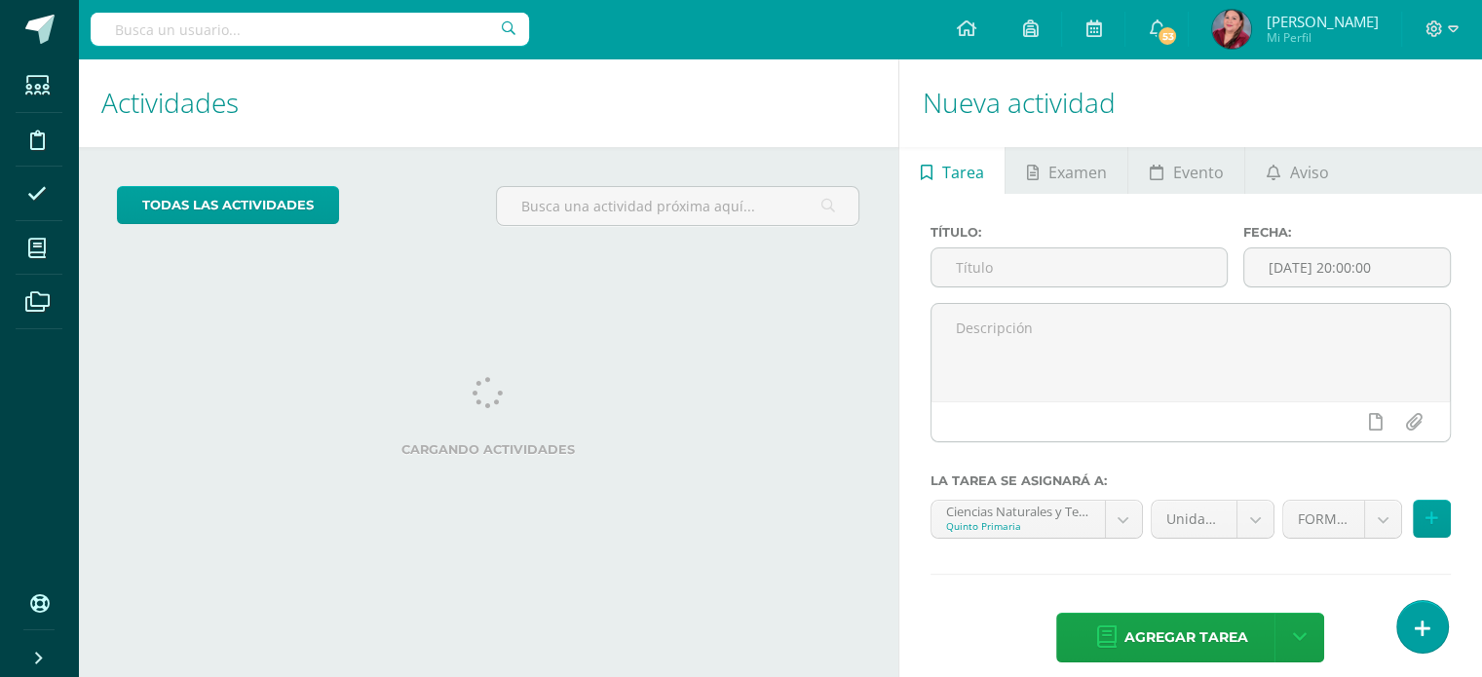
click at [1364, 35] on span "Mi Perfil" at bounding box center [1322, 37] width 112 height 17
click at [1454, 24] on icon at bounding box center [1453, 29] width 11 height 18
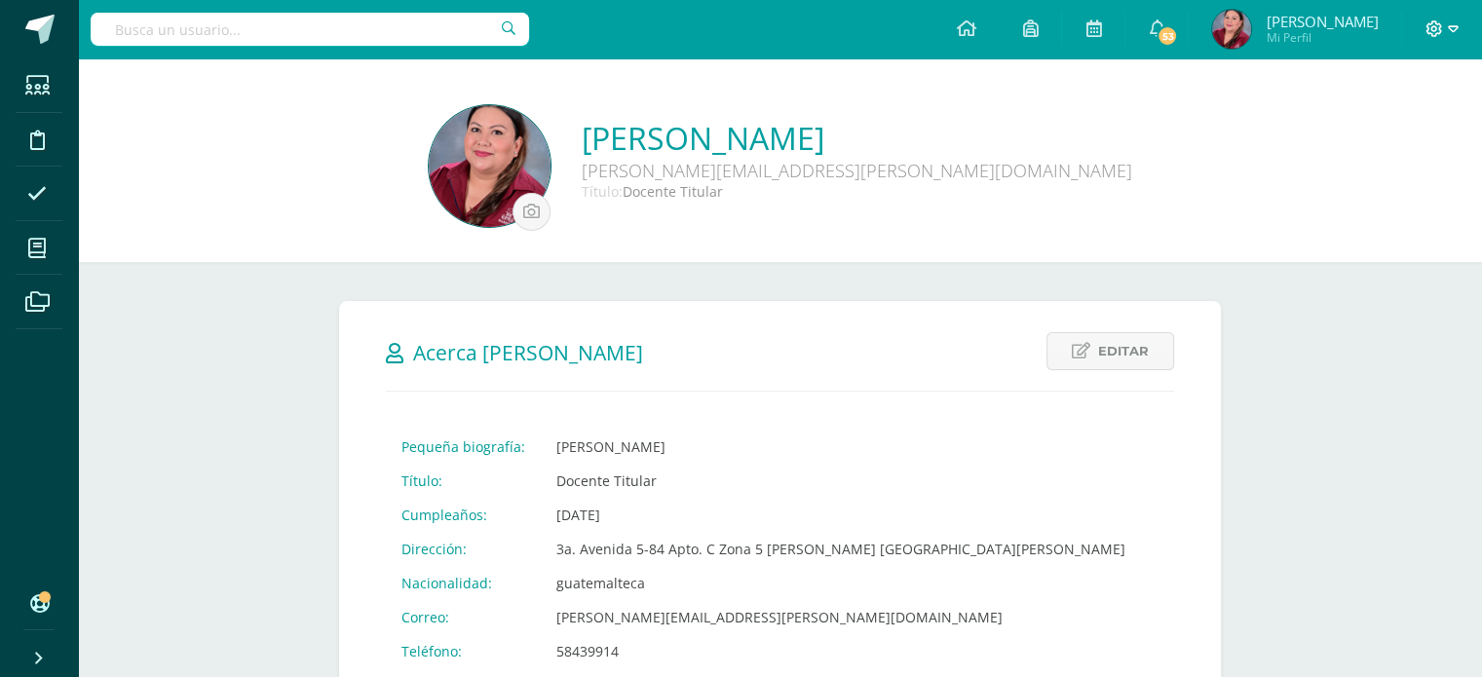
click at [1452, 29] on icon at bounding box center [1453, 29] width 11 height 18
click at [1389, 138] on span "Cerrar sesión" at bounding box center [1392, 133] width 88 height 19
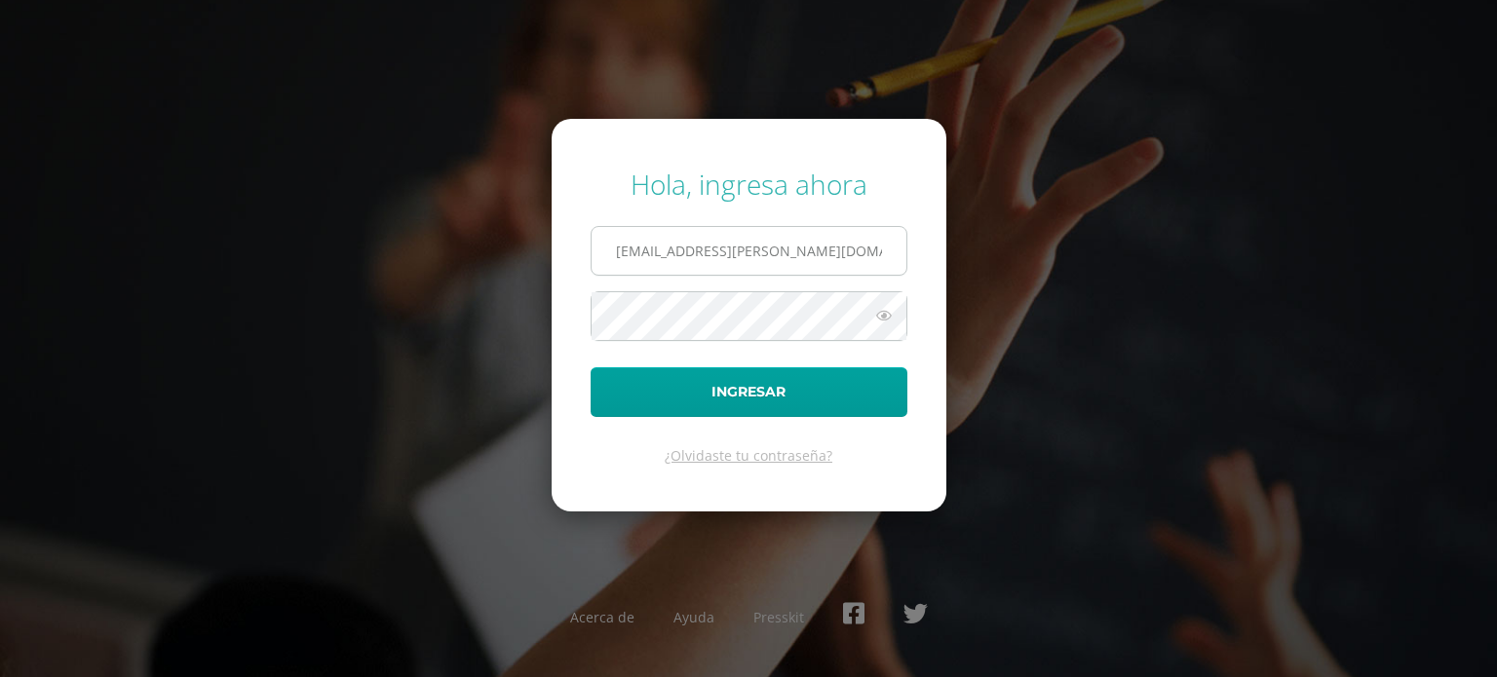
click at [838, 247] on input "[EMAIL_ADDRESS][PERSON_NAME][DOMAIN_NAME]" at bounding box center [748, 251] width 315 height 48
type input "[PERSON_NAME][EMAIL_ADDRESS][PERSON_NAME][DOMAIN_NAME]"
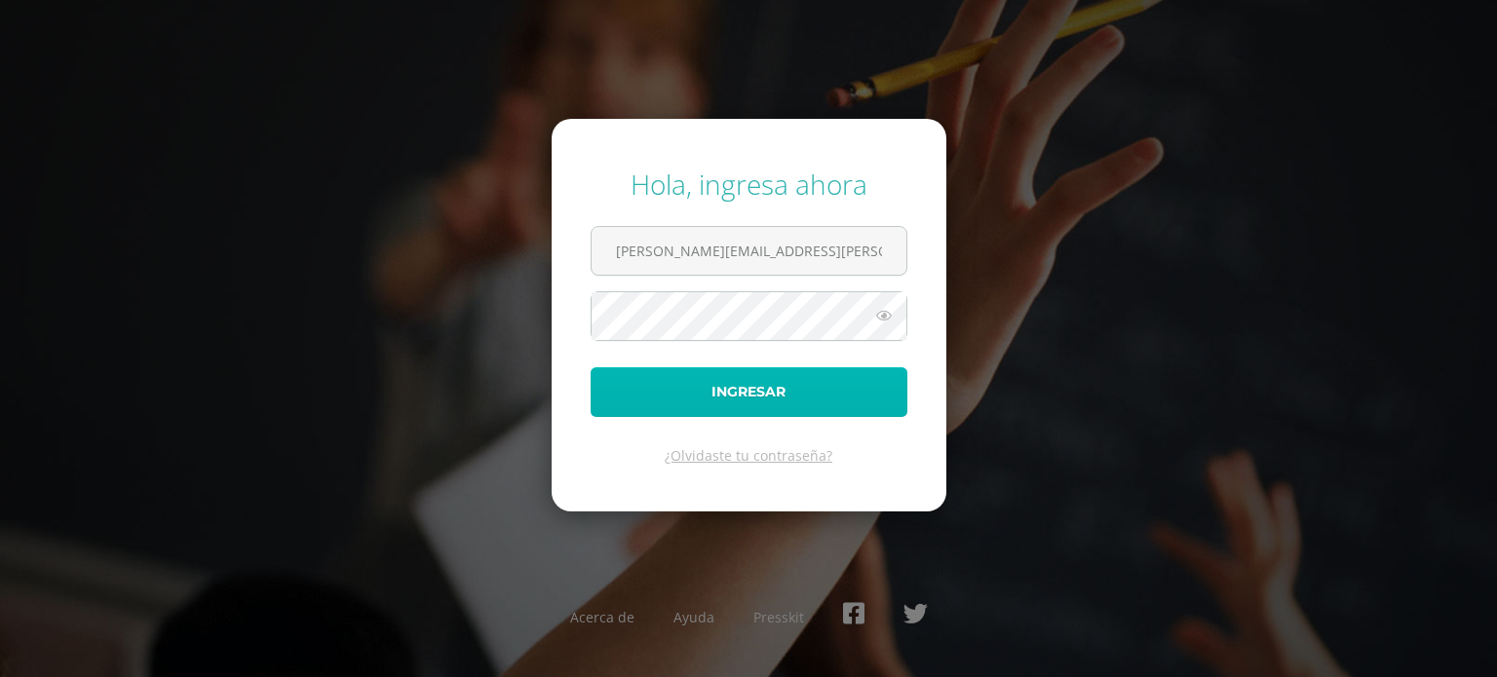
click at [736, 385] on button "Ingresar" at bounding box center [748, 392] width 317 height 50
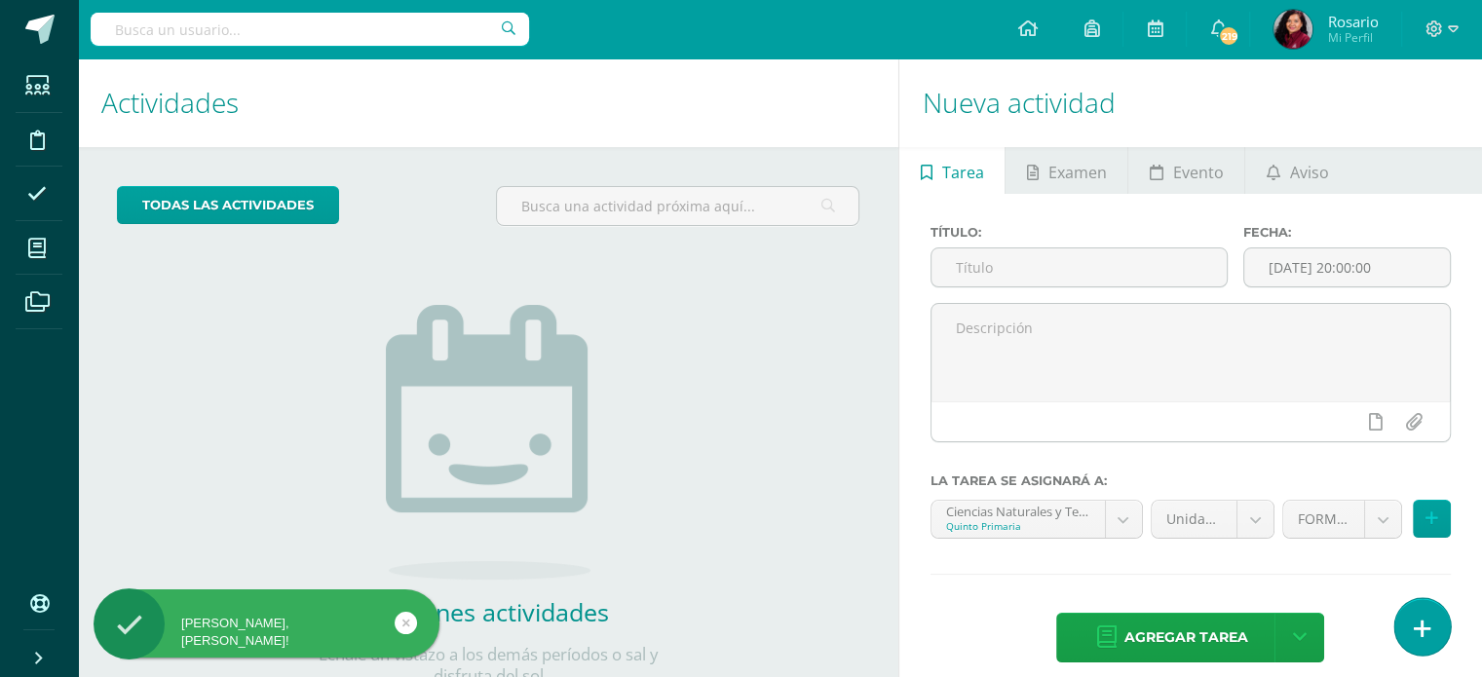
click at [1420, 619] on icon at bounding box center [1423, 629] width 18 height 22
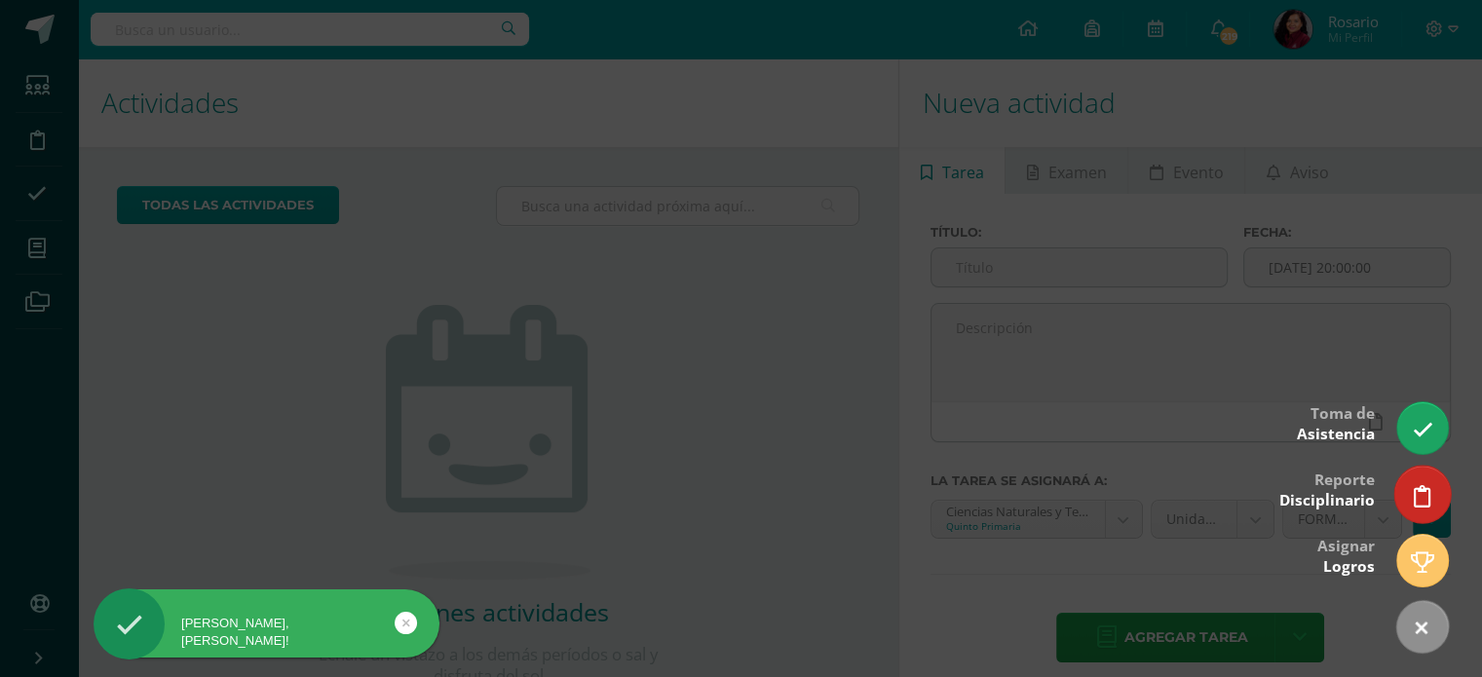
click at [1423, 486] on icon at bounding box center [1423, 496] width 18 height 22
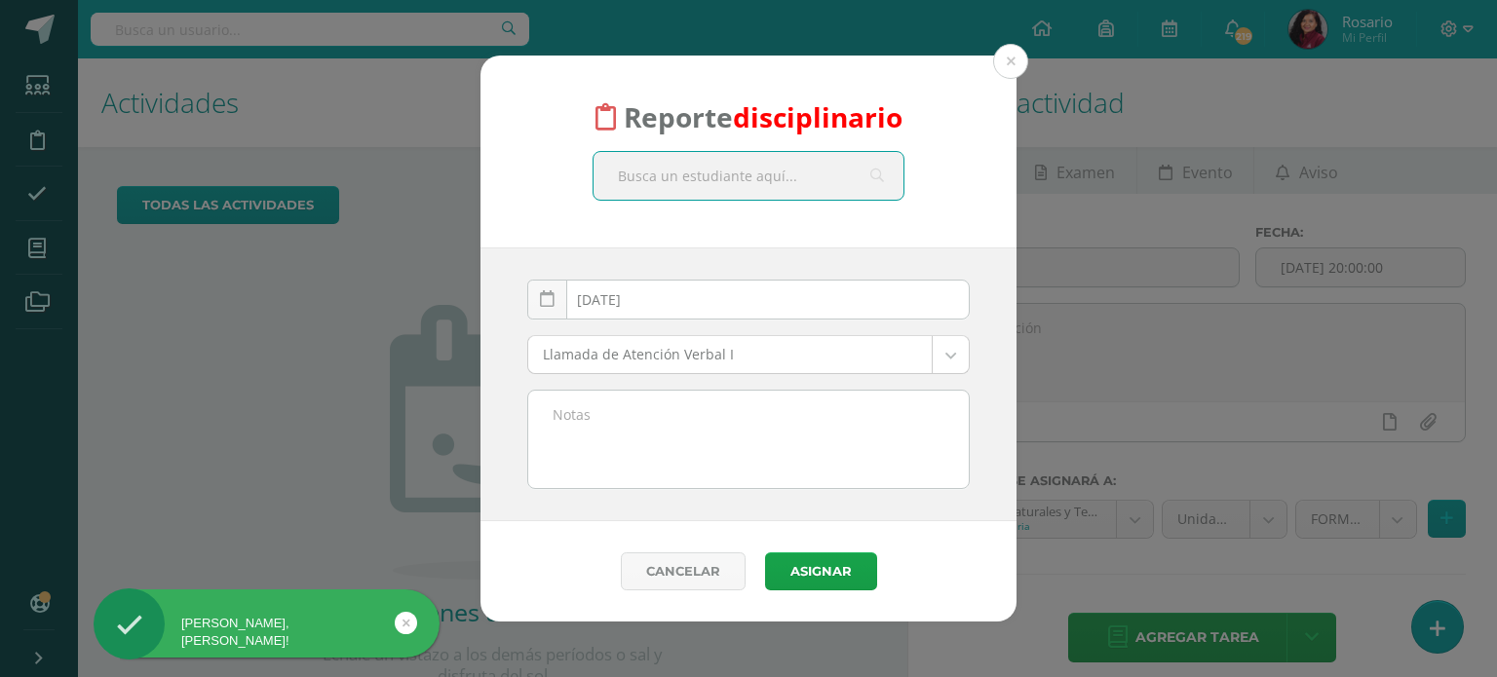
click at [683, 182] on input "text" at bounding box center [748, 176] width 310 height 48
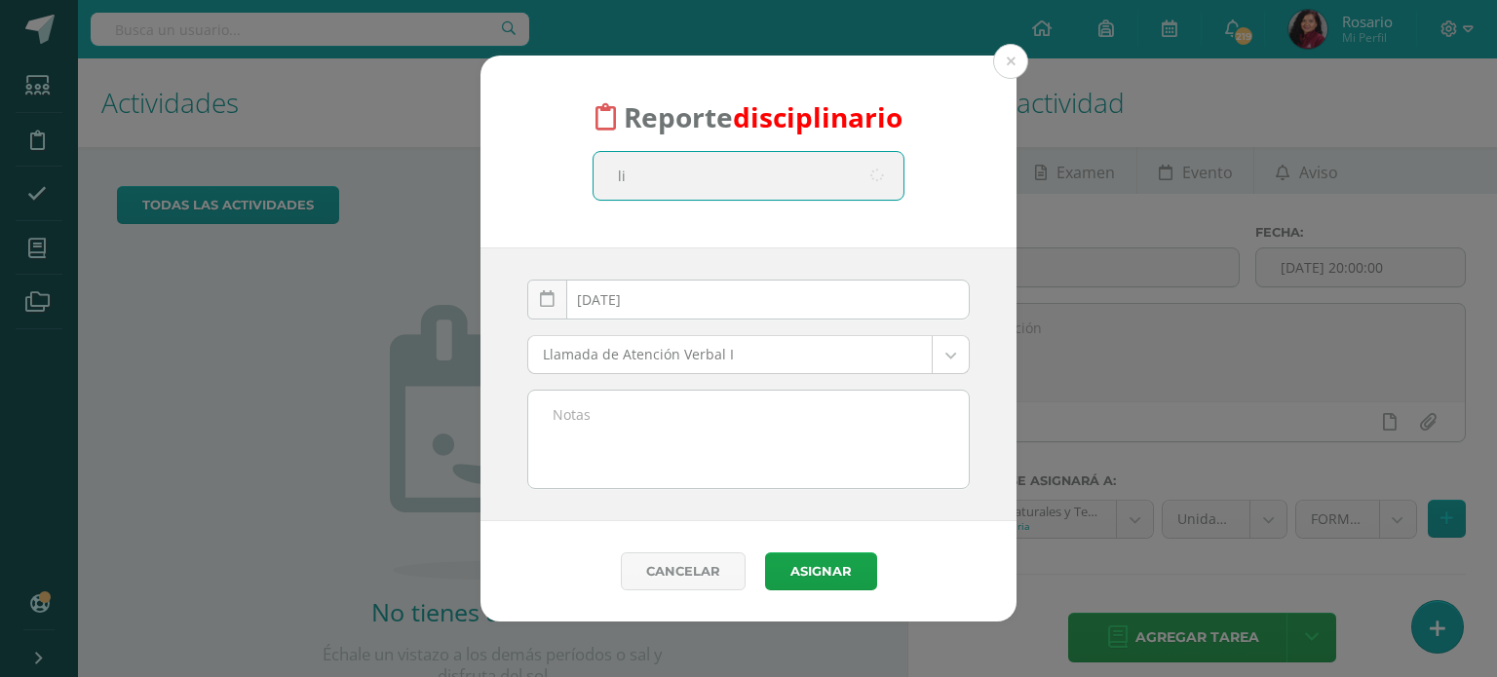
type input "[PERSON_NAME]"
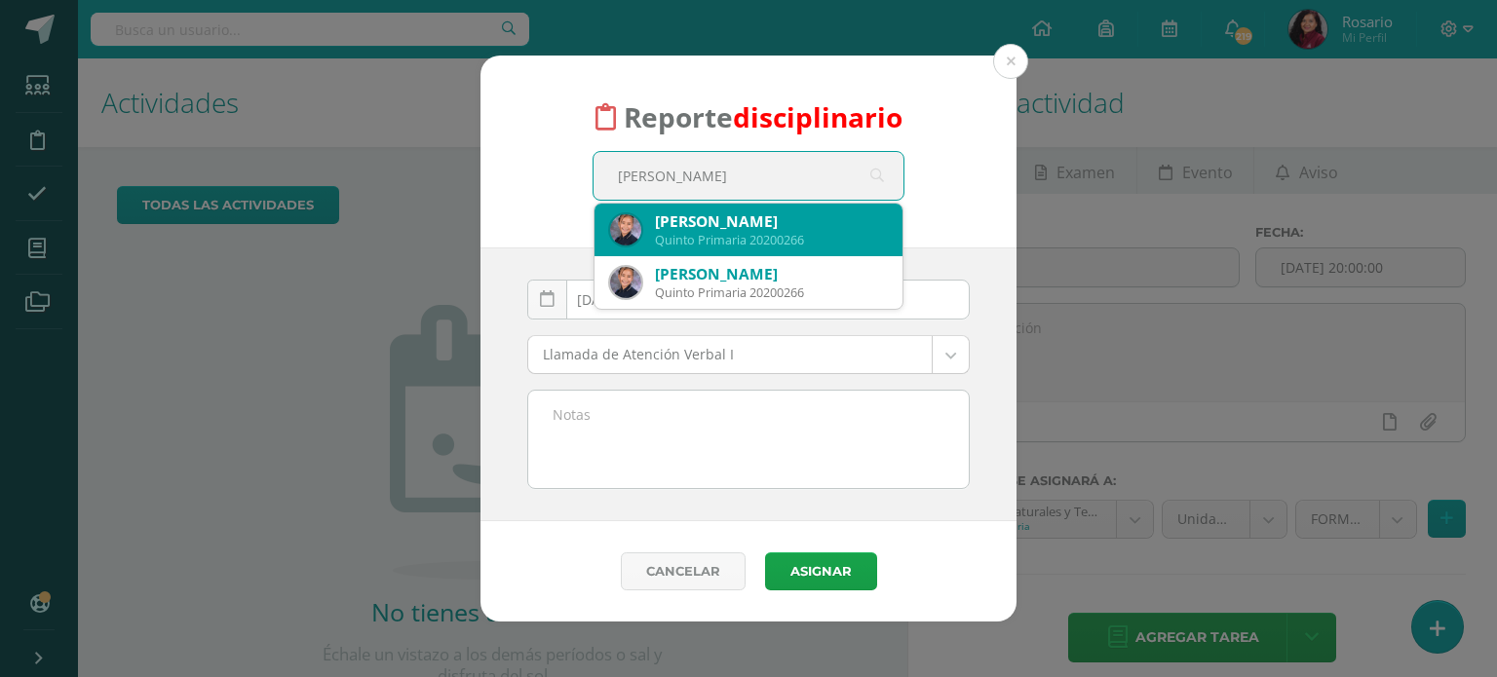
click at [702, 236] on div "Quinto Primaria 20200266" at bounding box center [771, 240] width 232 height 17
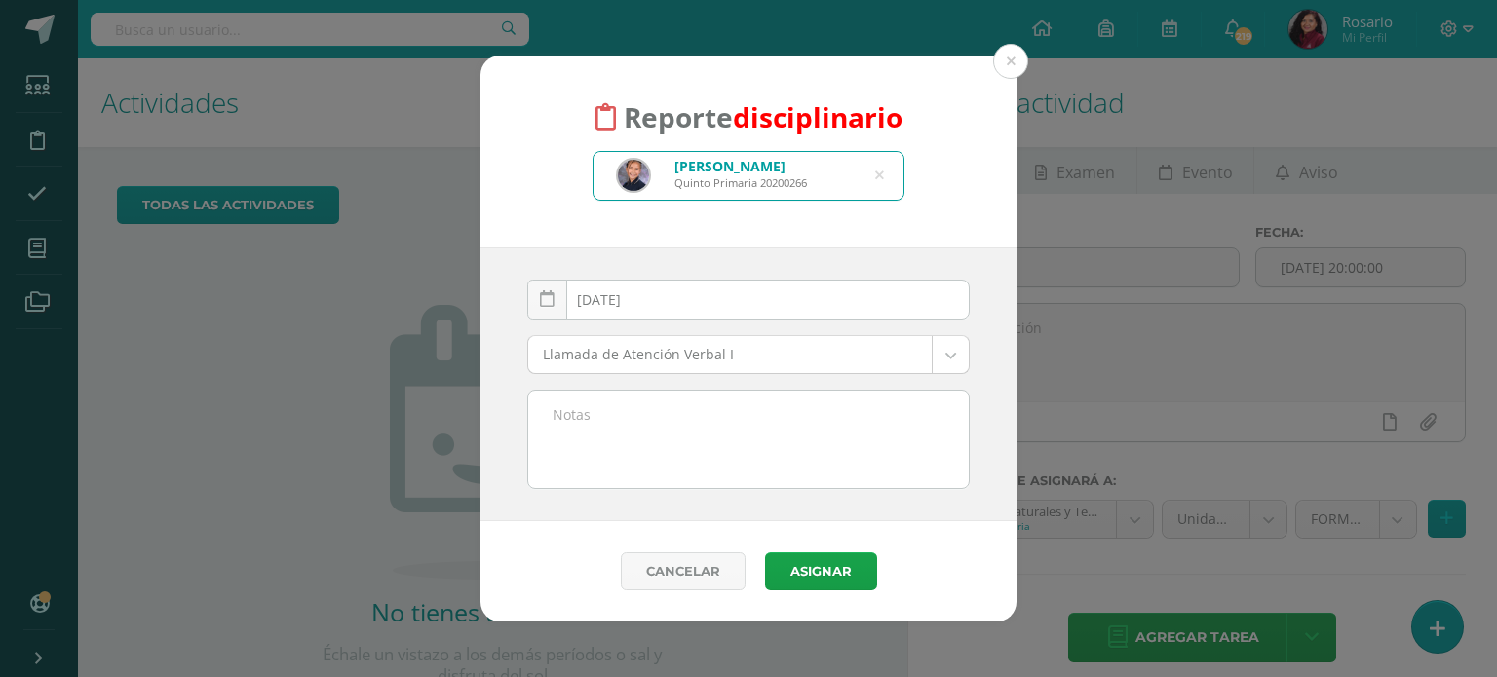
click at [667, 402] on textarea at bounding box center [748, 439] width 440 height 97
click at [951, 354] on body "Reporte disciplinario [PERSON_NAME] Quinto Primaria 20200266 [PERSON_NAME] [DAT…" at bounding box center [748, 338] width 1497 height 677
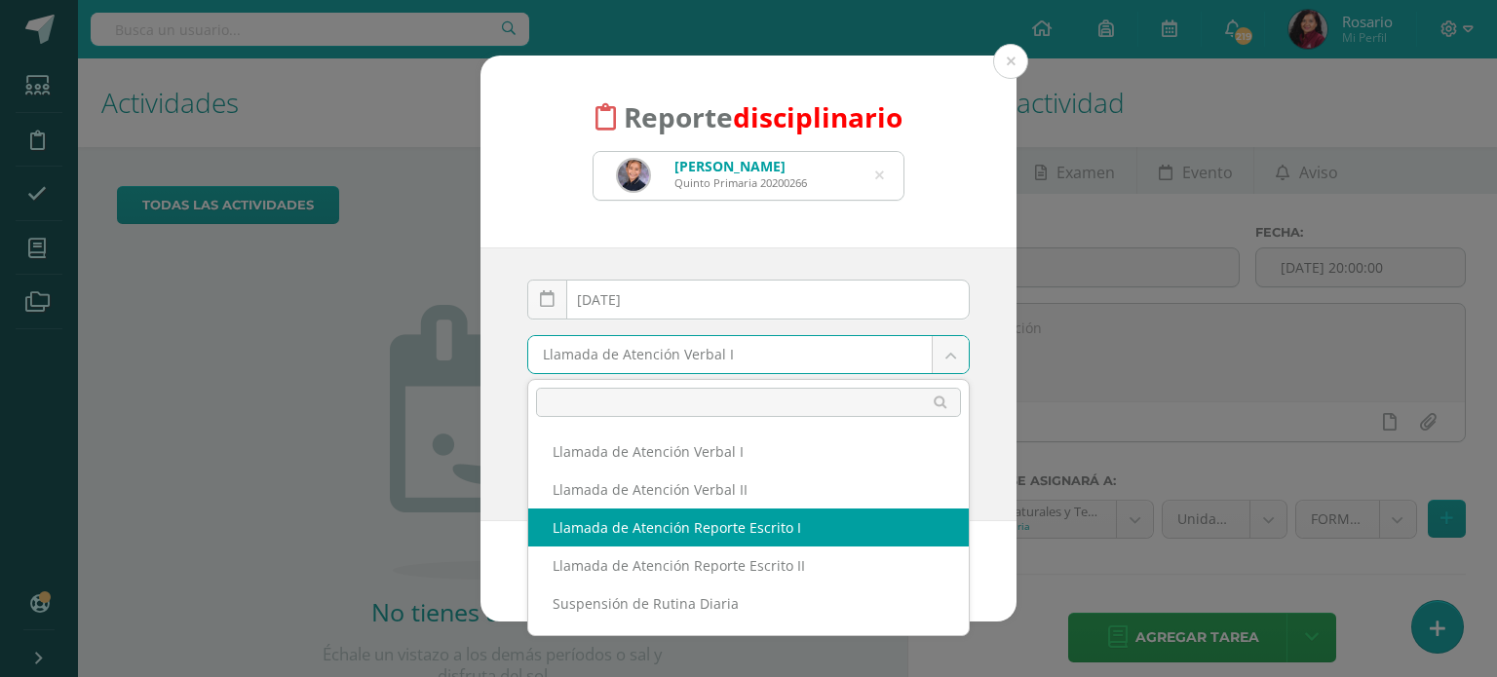
select select "13"
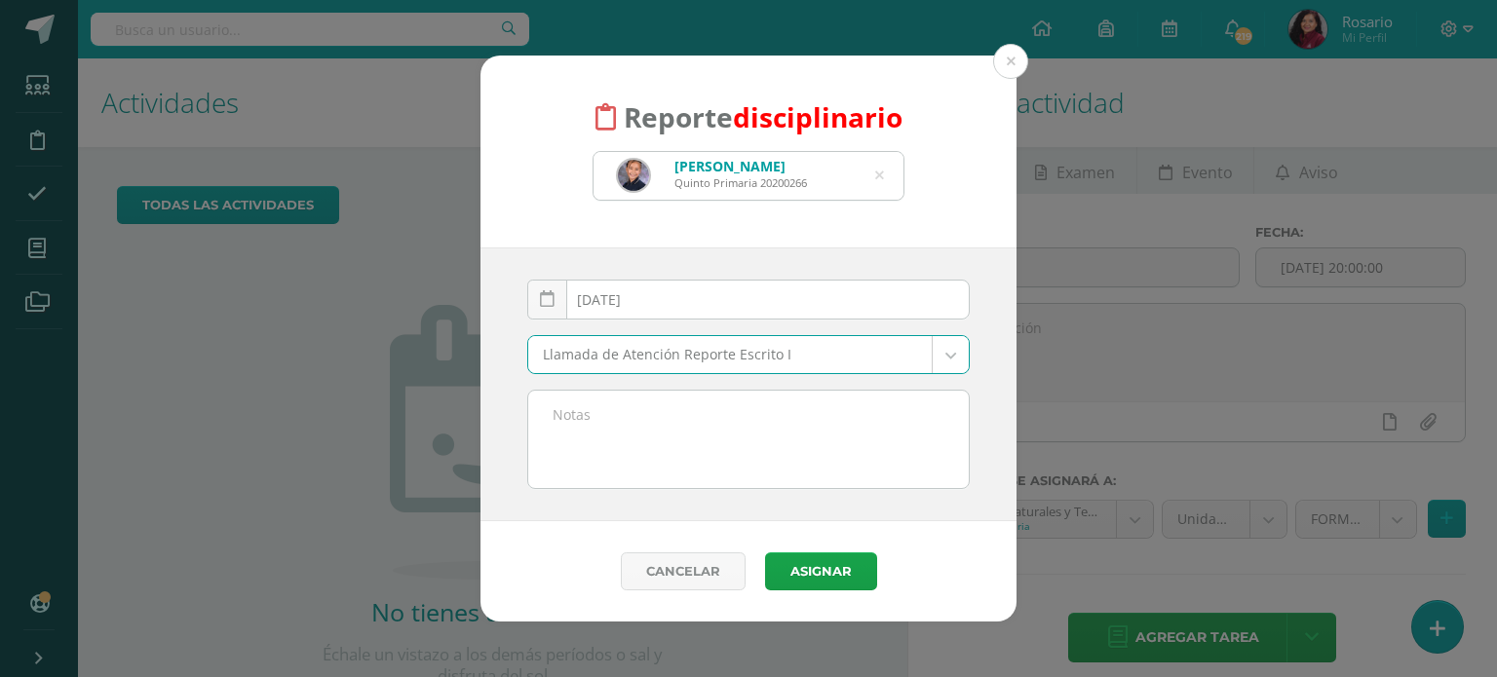
click at [640, 410] on textarea at bounding box center [748, 439] width 440 height 97
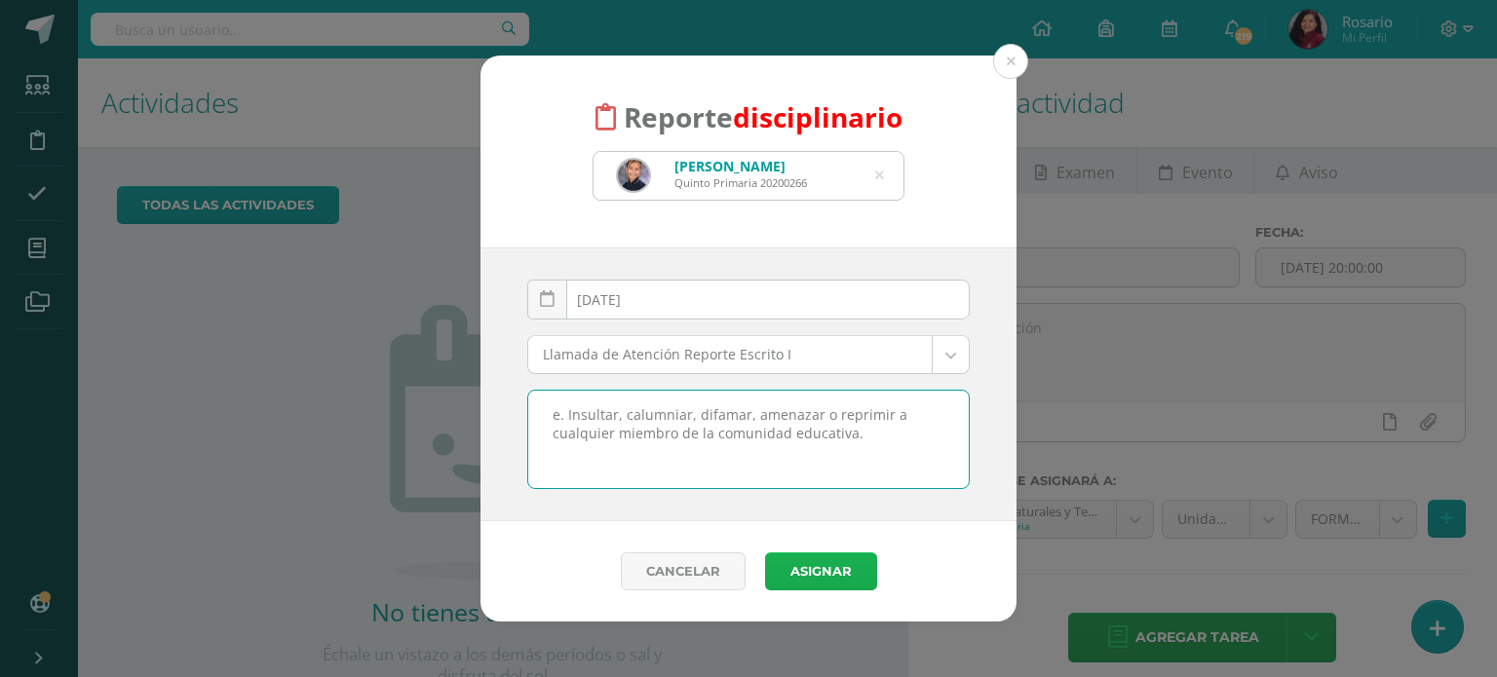
type textarea "e. Insultar, calumniar, difamar, amenazar o reprimir a cualquier miembro de la …"
click at [822, 573] on button "Asignar" at bounding box center [821, 571] width 112 height 38
